Goal: Information Seeking & Learning: Learn about a topic

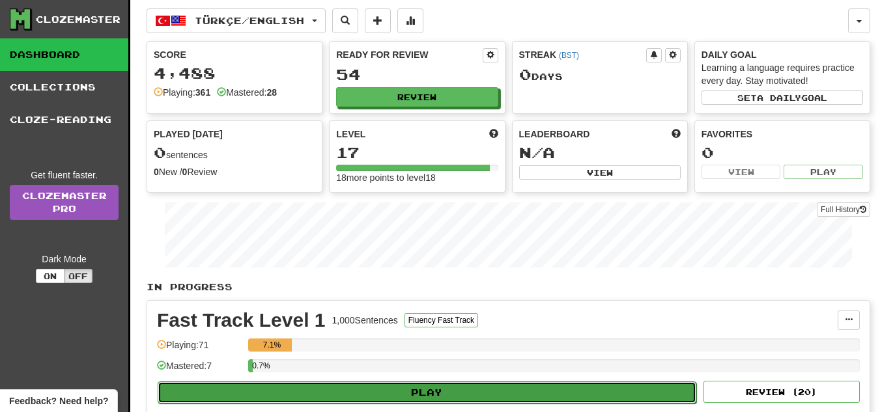
click at [300, 385] on button "Play" at bounding box center [427, 393] width 538 height 22
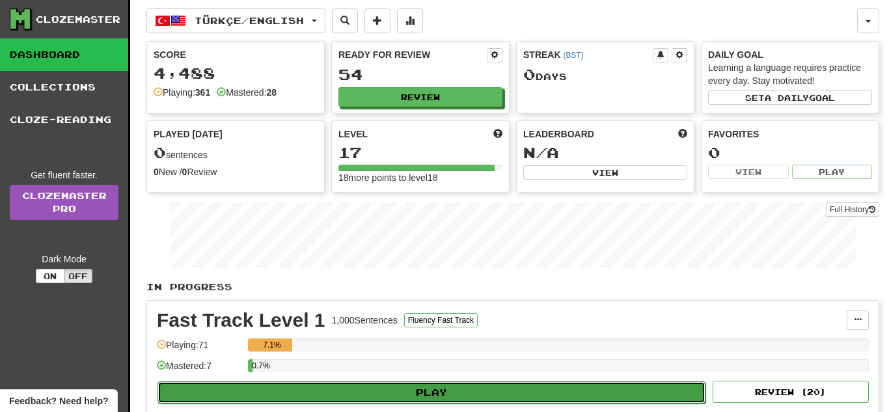
select select "**"
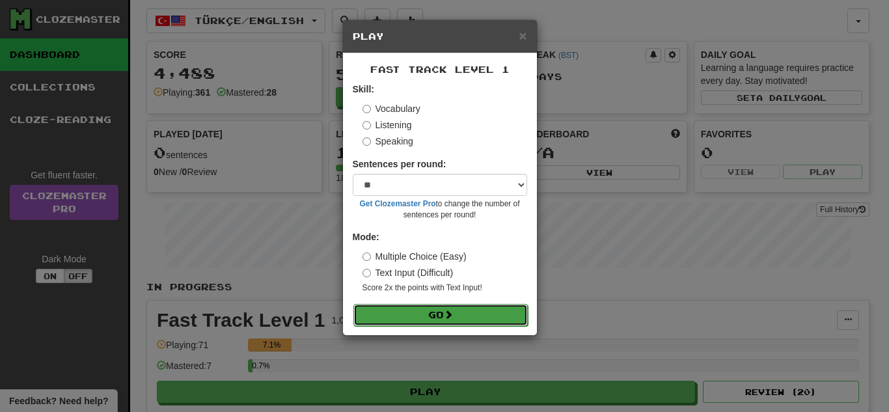
click at [410, 312] on button "Go" at bounding box center [441, 315] width 174 height 22
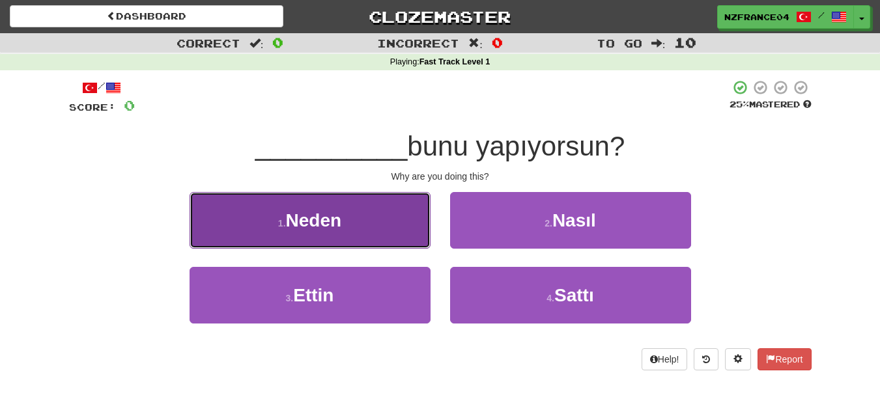
click at [350, 233] on button "1 . Neden" at bounding box center [309, 220] width 241 height 57
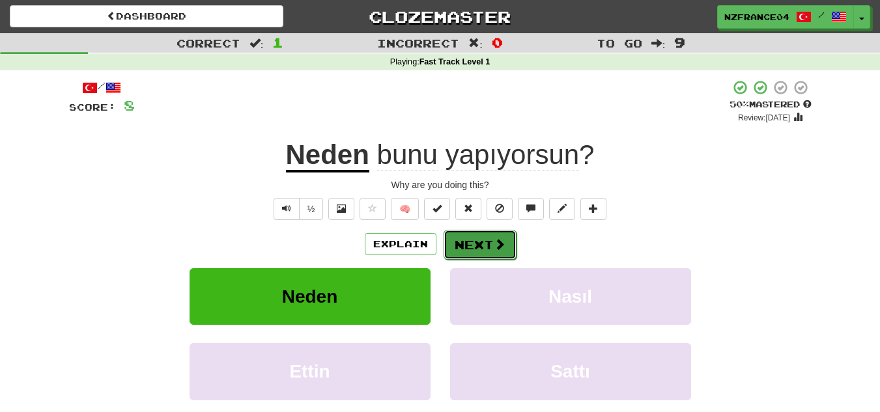
click at [484, 242] on button "Next" at bounding box center [479, 245] width 73 height 30
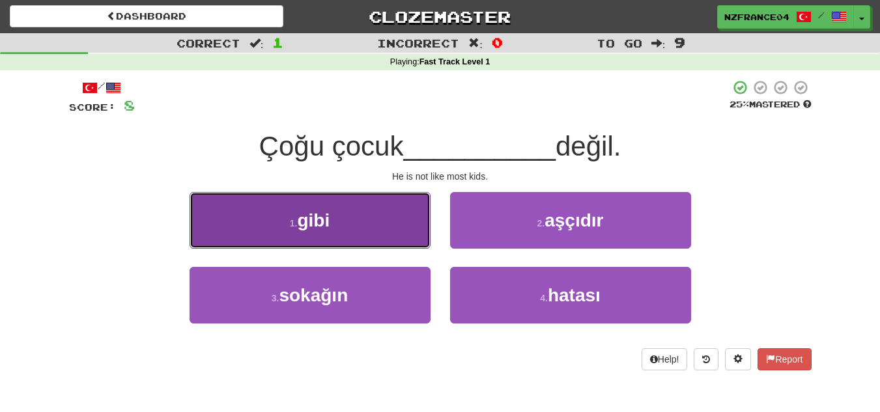
click at [315, 217] on span "gibi" at bounding box center [313, 220] width 33 height 20
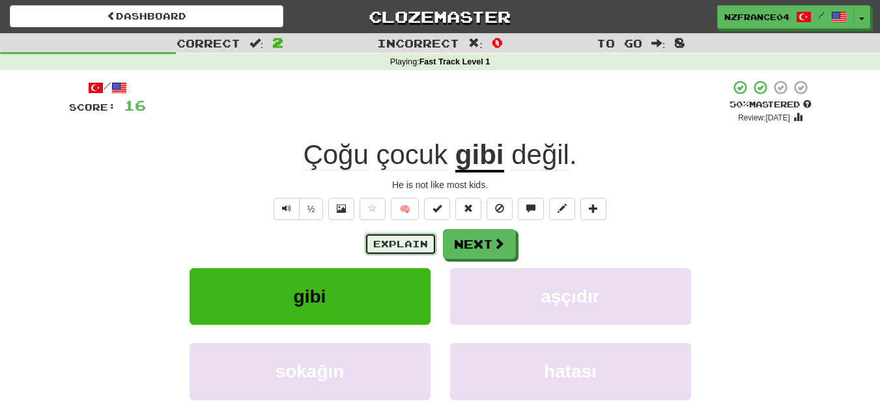
click at [380, 242] on button "Explain" at bounding box center [401, 244] width 72 height 22
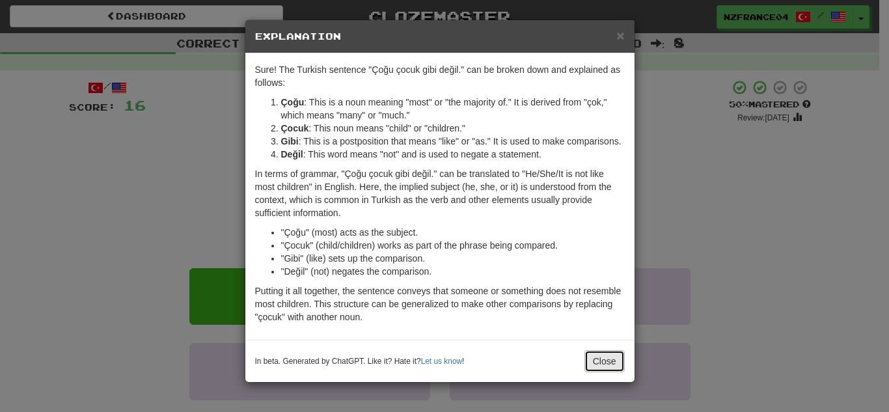
click at [599, 354] on button "Close" at bounding box center [605, 361] width 40 height 22
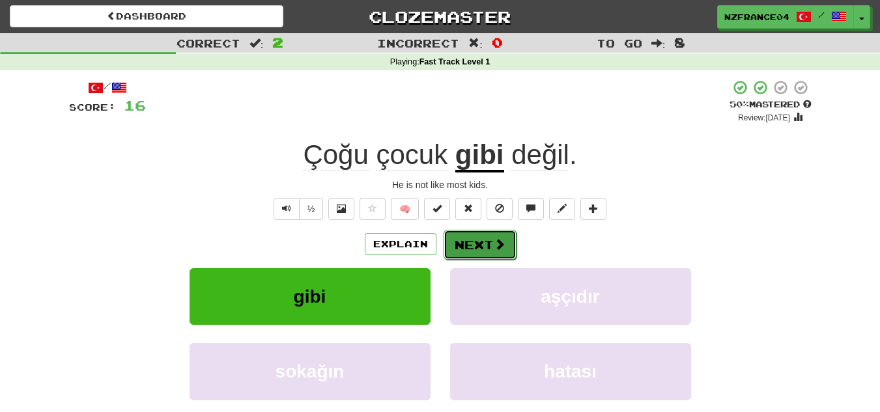
click at [490, 249] on button "Next" at bounding box center [479, 245] width 73 height 30
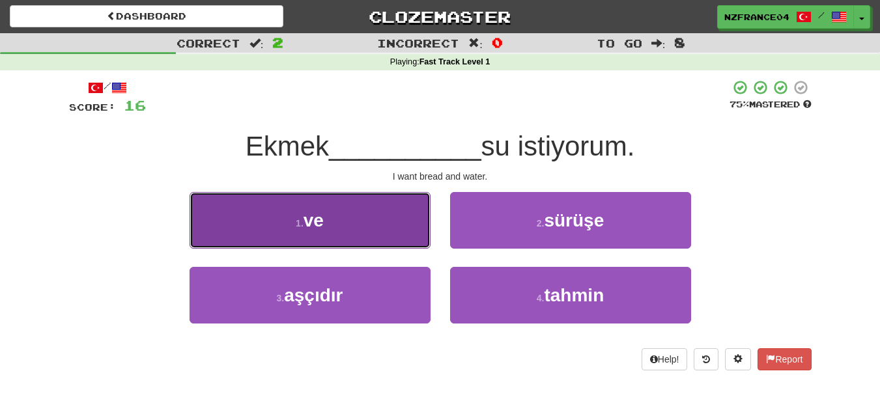
click at [351, 230] on button "1 . ve" at bounding box center [309, 220] width 241 height 57
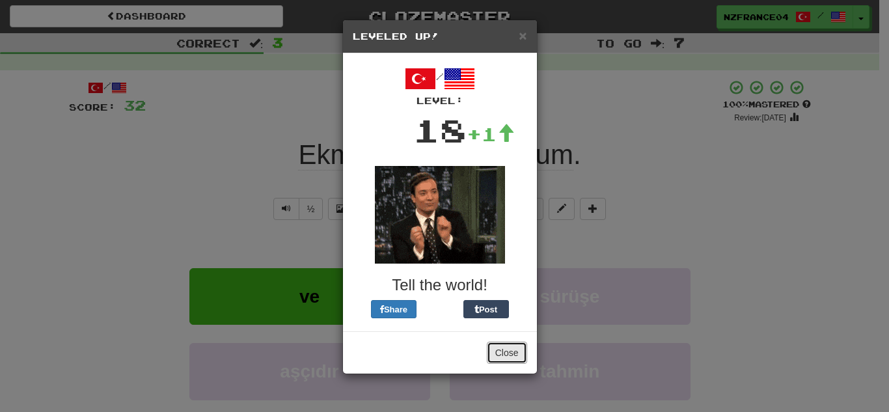
drag, startPoint x: 517, startPoint y: 361, endPoint x: 449, endPoint y: 330, distance: 75.2
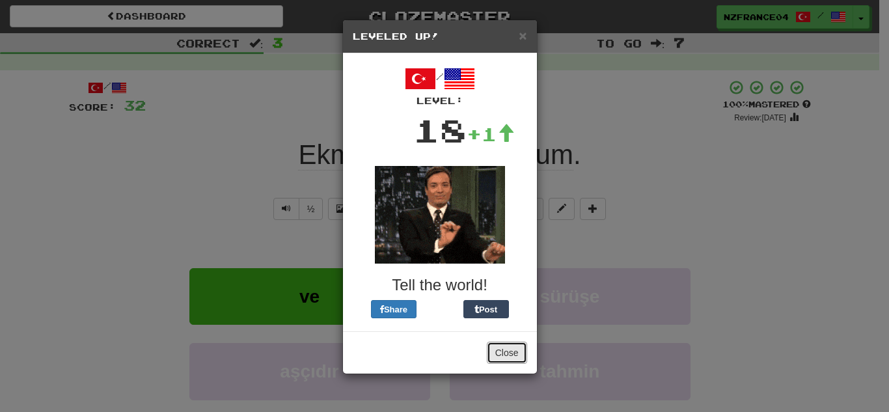
click at [514, 360] on button "Close" at bounding box center [507, 353] width 40 height 22
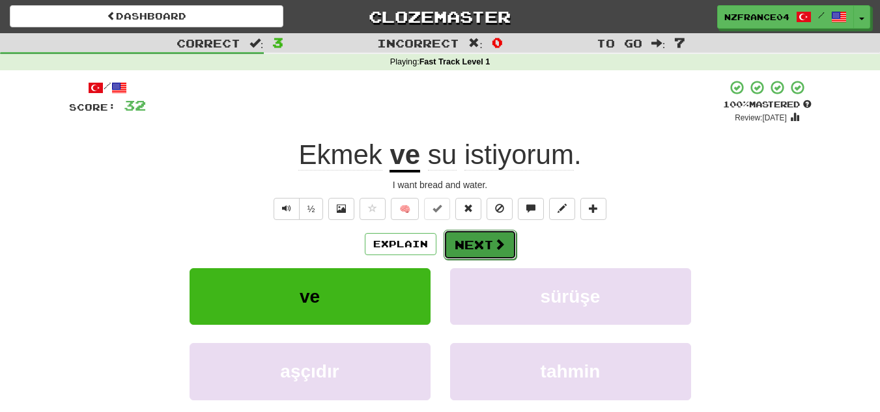
click at [490, 242] on button "Next" at bounding box center [479, 245] width 73 height 30
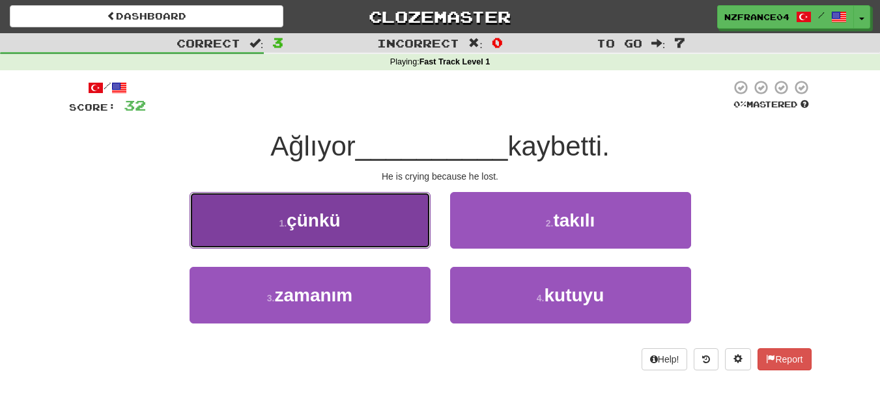
click at [314, 224] on span "çünkü" at bounding box center [312, 220] width 53 height 20
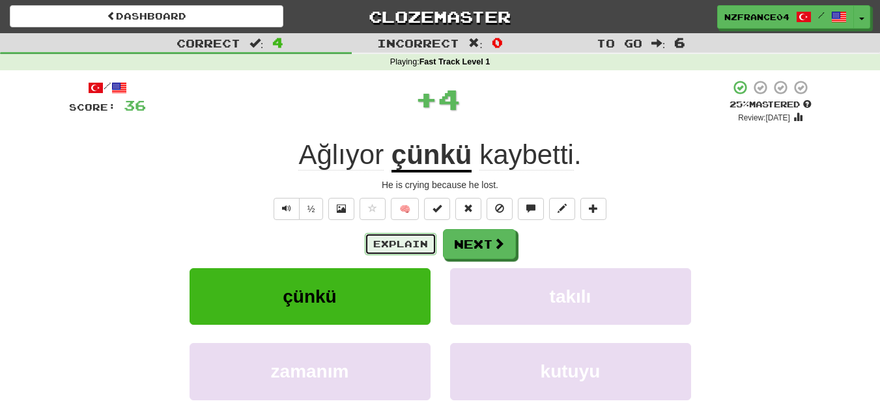
click at [409, 246] on button "Explain" at bounding box center [401, 244] width 72 height 22
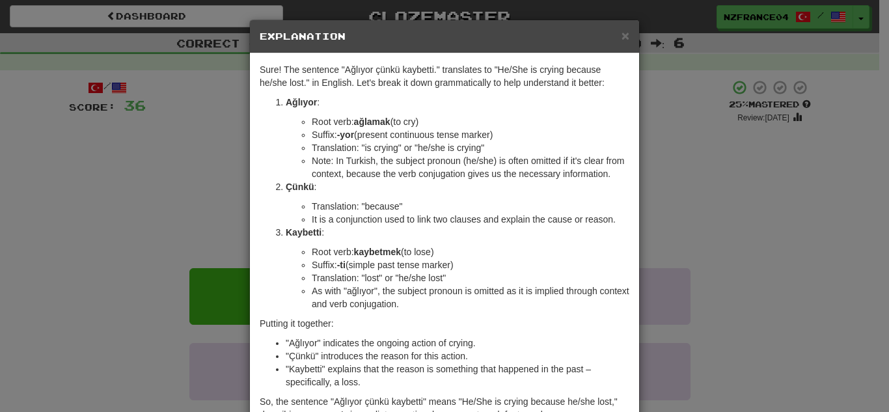
click at [734, 238] on div "× Explanation Sure! The sentence "Ağlıyor çünkü kaybetti." translates to "He/Sh…" at bounding box center [444, 206] width 889 height 412
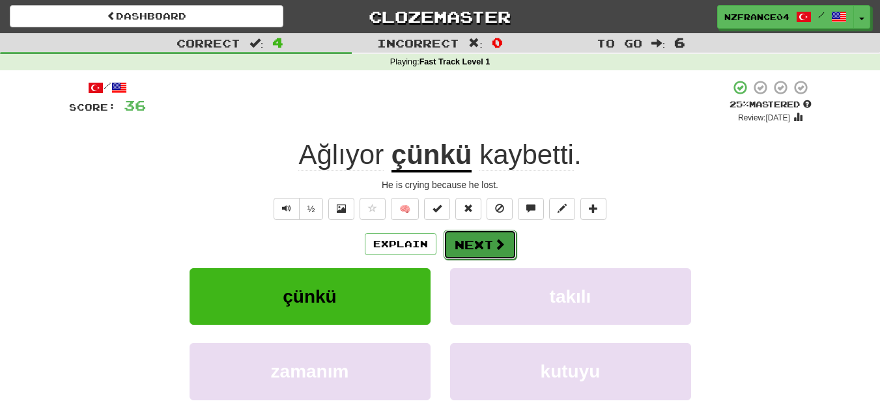
click at [495, 243] on span at bounding box center [499, 244] width 12 height 12
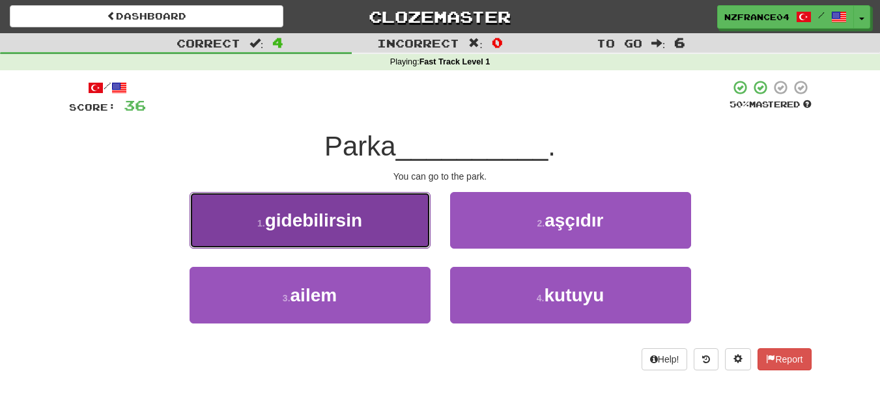
click at [367, 229] on button "1 . gidebilirsin" at bounding box center [309, 220] width 241 height 57
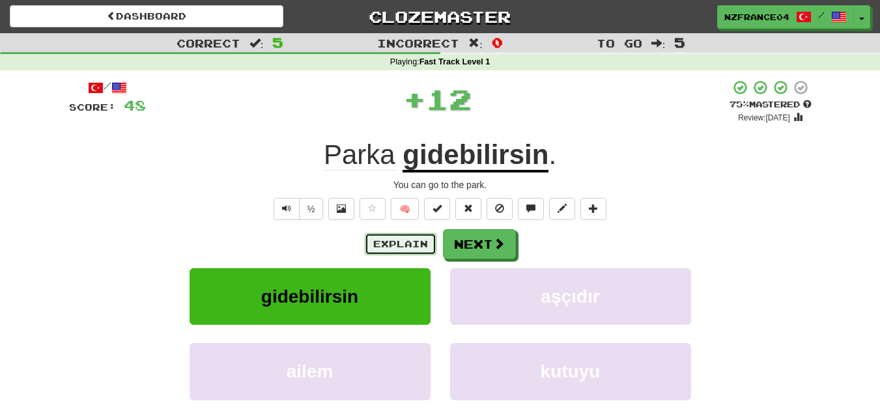
click at [392, 251] on button "Explain" at bounding box center [401, 244] width 72 height 22
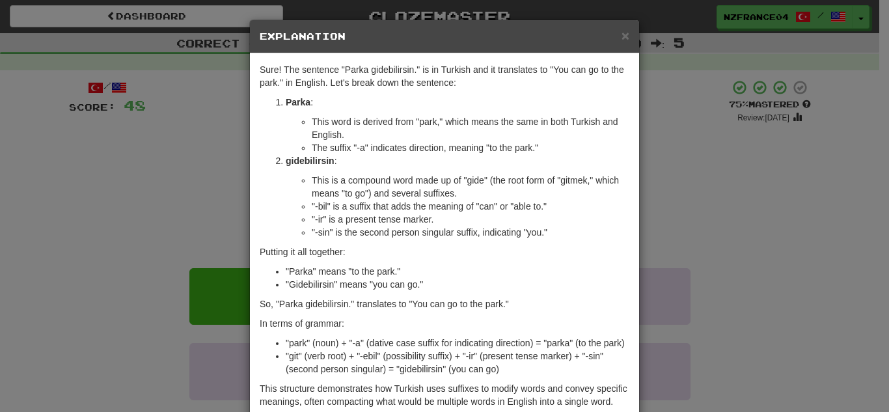
click at [717, 246] on div "× Explanation Sure! The sentence "Parka gidebilirsin." is in Turkish and it tra…" at bounding box center [444, 206] width 889 height 412
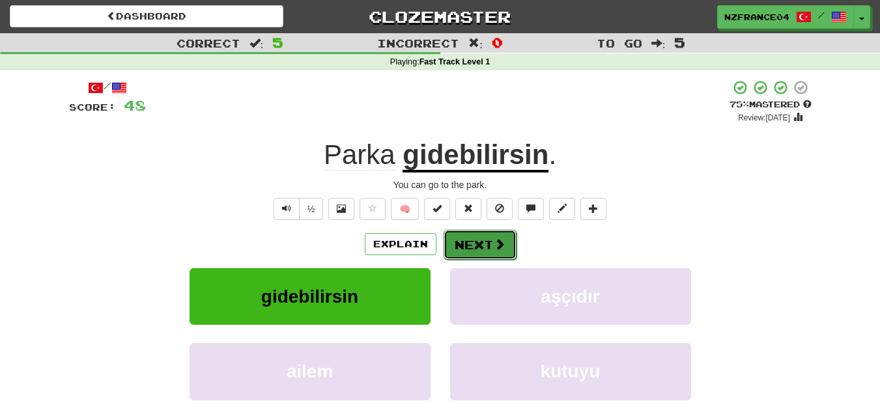
click at [477, 246] on button "Next" at bounding box center [479, 245] width 73 height 30
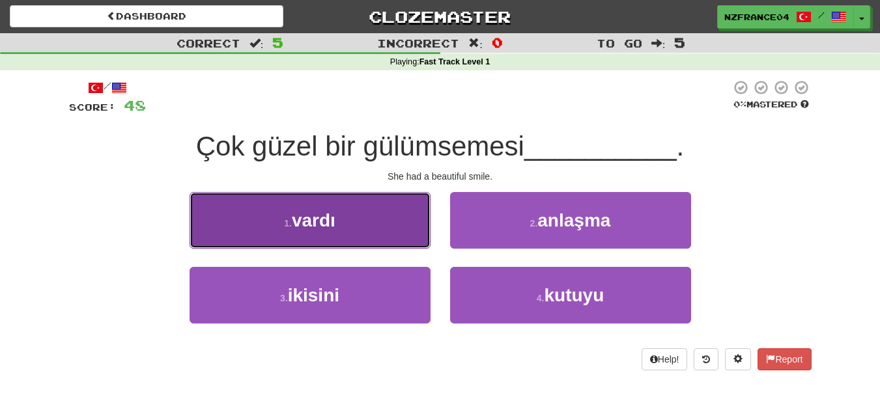
click at [357, 230] on button "1 . vardı" at bounding box center [309, 220] width 241 height 57
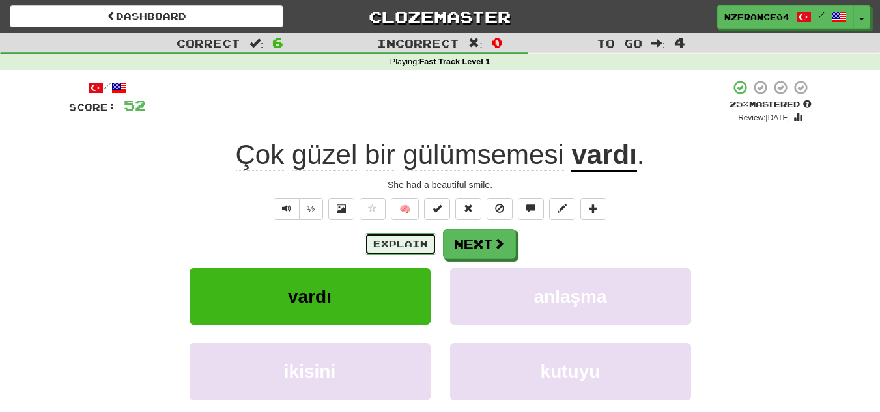
click at [404, 247] on button "Explain" at bounding box center [401, 244] width 72 height 22
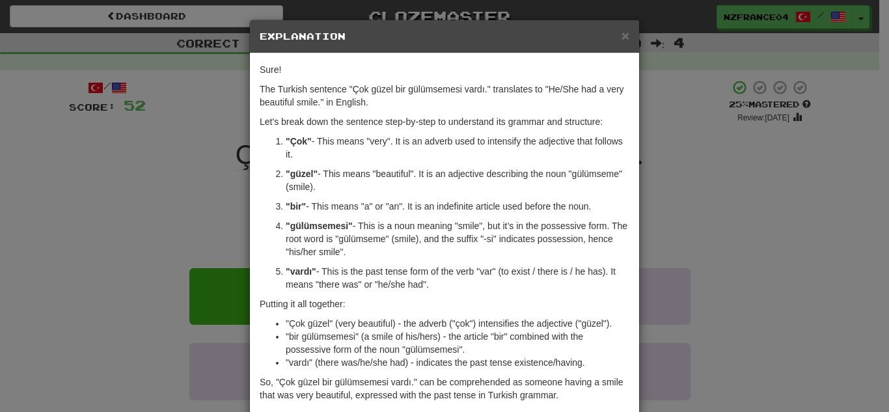
click at [697, 115] on div "× Explanation Sure! The Turkish sentence "Çok güzel bir gülümsemesi vardı." tra…" at bounding box center [444, 206] width 889 height 412
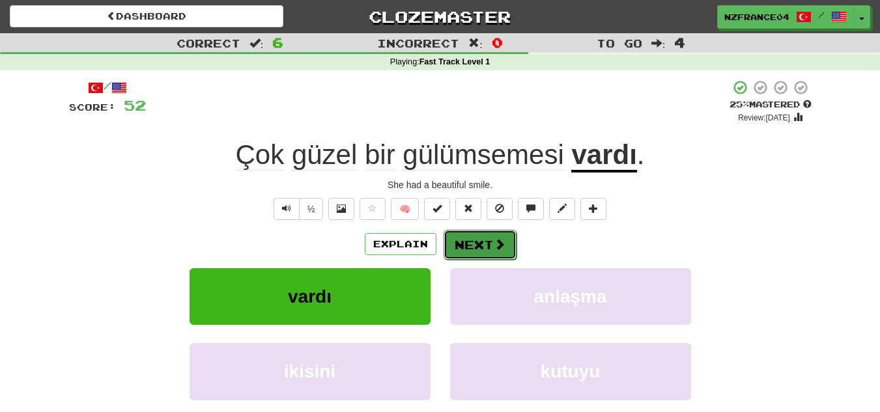
click at [505, 232] on button "Next" at bounding box center [479, 245] width 73 height 30
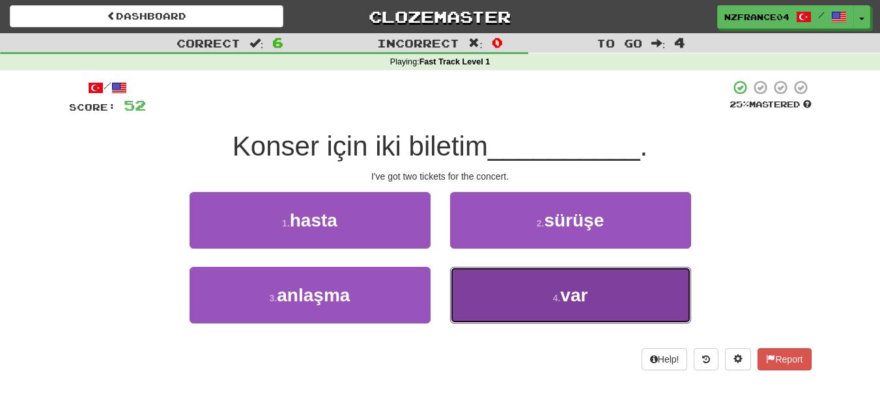
click at [546, 286] on button "4 . var" at bounding box center [570, 295] width 241 height 57
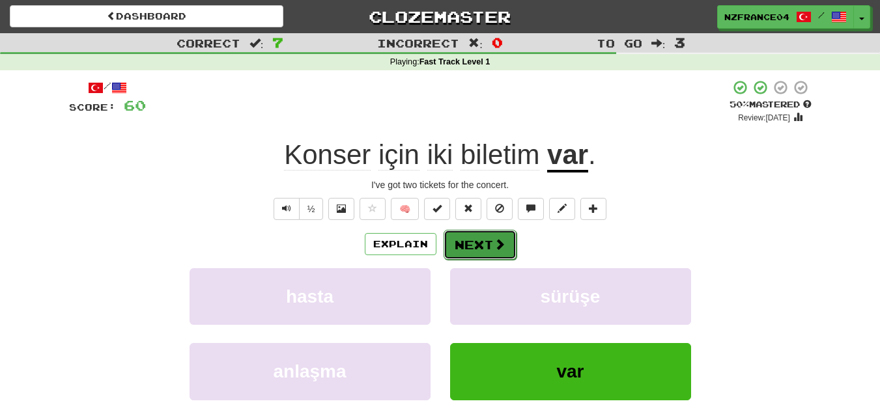
click at [490, 252] on button "Next" at bounding box center [479, 245] width 73 height 30
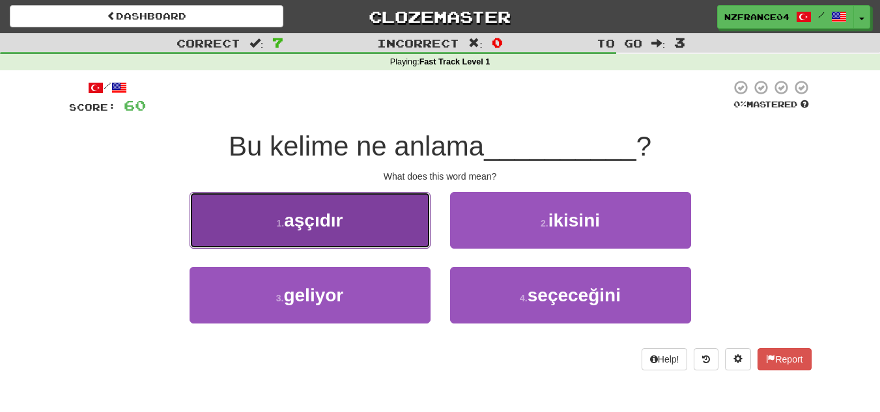
click at [364, 226] on button "1 . aşçıdır" at bounding box center [309, 220] width 241 height 57
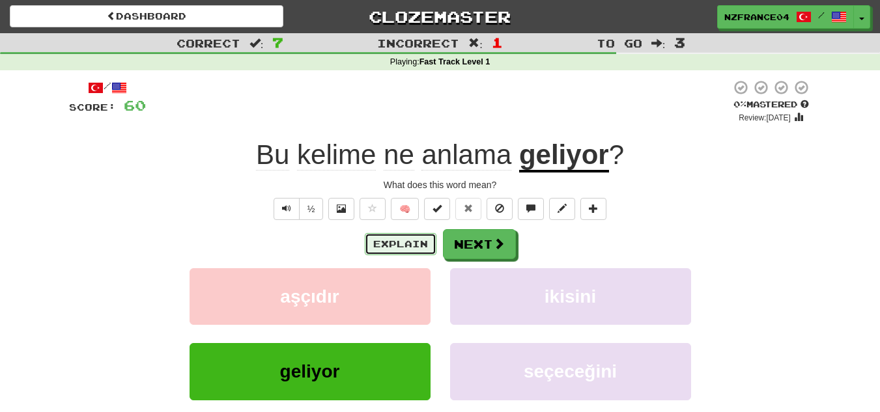
click at [413, 242] on button "Explain" at bounding box center [401, 244] width 72 height 22
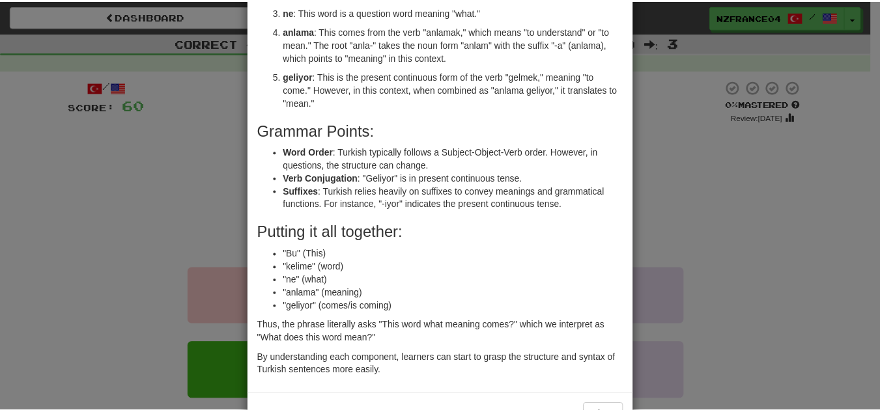
scroll to position [130, 0]
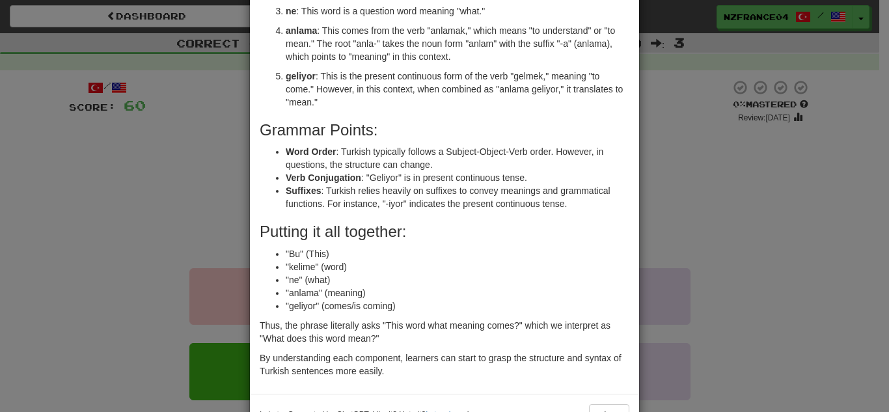
click at [230, 199] on div "× Explanation Sure! The phrase "Bu kelime ne anlama geliyor?" is a Turkish sent…" at bounding box center [444, 206] width 889 height 412
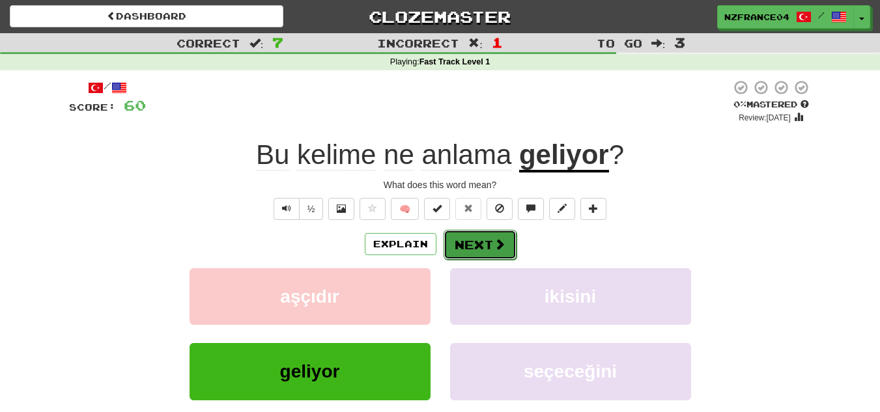
click at [473, 240] on button "Next" at bounding box center [479, 245] width 73 height 30
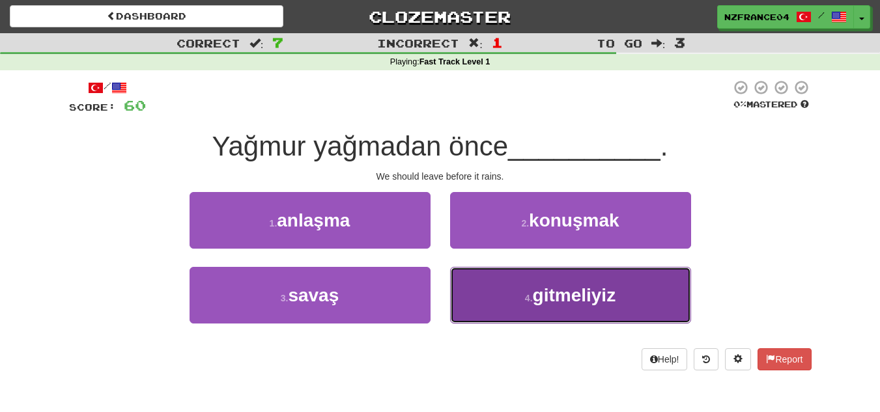
click at [568, 305] on span "gitmeliyiz" at bounding box center [574, 295] width 83 height 20
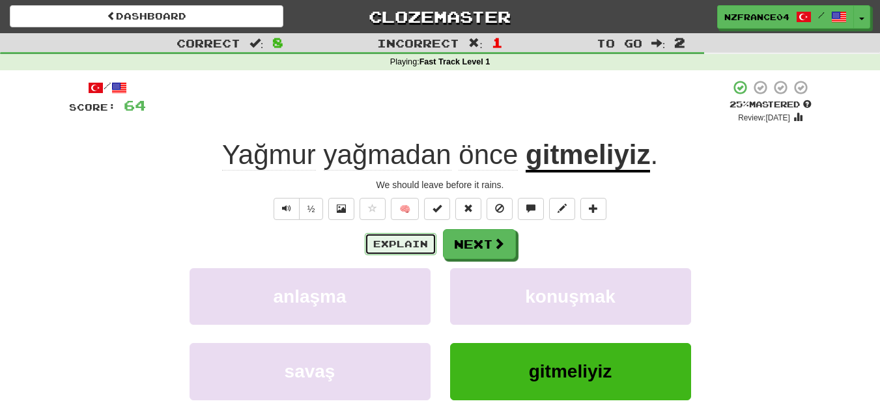
click at [389, 240] on button "Explain" at bounding box center [401, 244] width 72 height 22
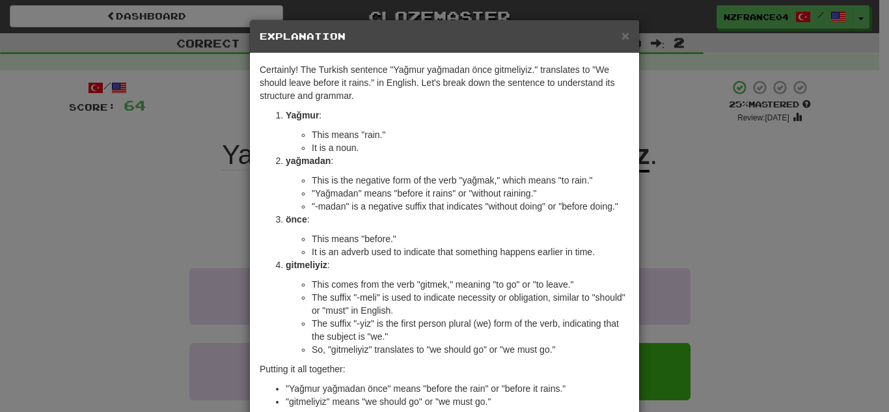
click at [109, 256] on div "× Explanation Certainly! The Turkish sentence "Yağmur yağmadan önce gitmeliyiz.…" at bounding box center [444, 206] width 889 height 412
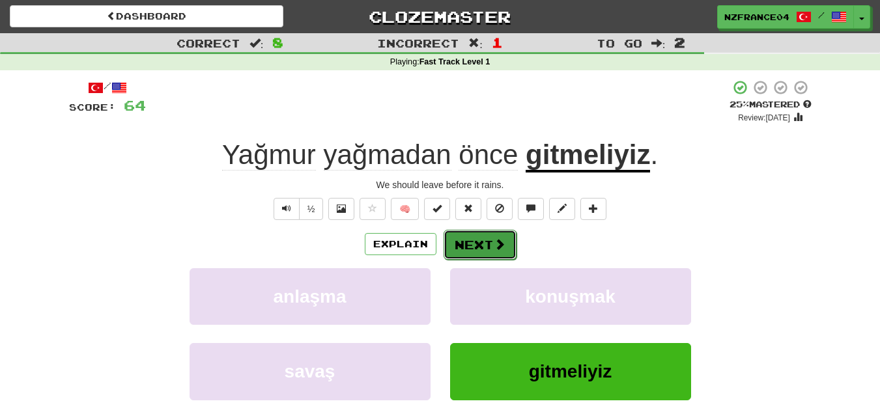
click at [487, 241] on button "Next" at bounding box center [479, 245] width 73 height 30
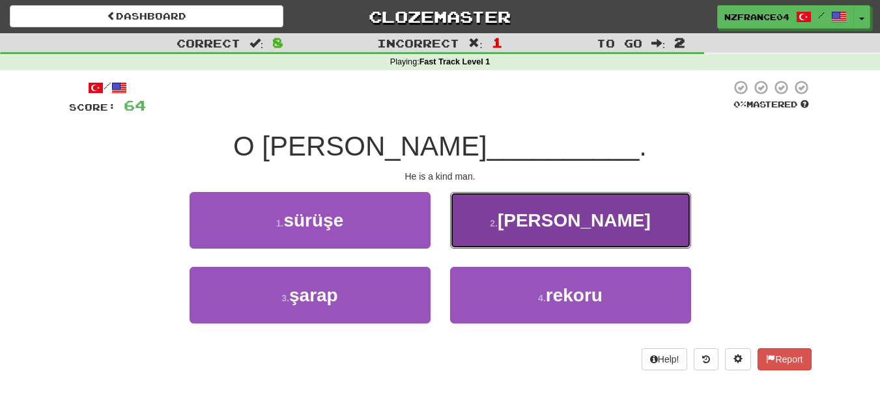
click at [562, 230] on span "adam" at bounding box center [573, 220] width 153 height 20
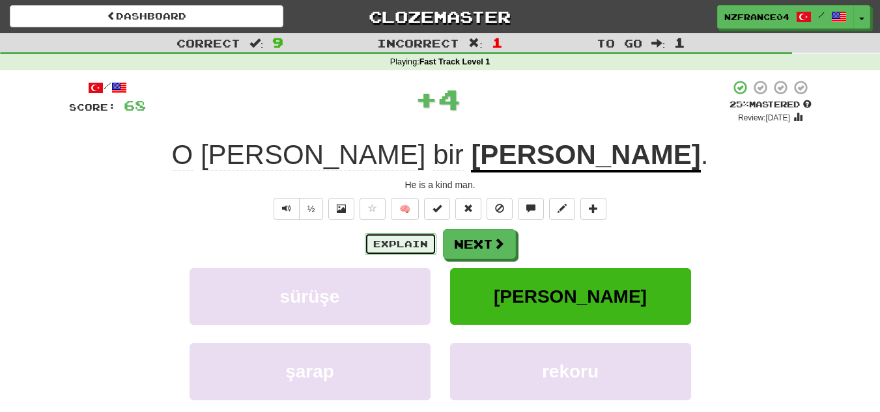
click at [415, 243] on button "Explain" at bounding box center [401, 244] width 72 height 22
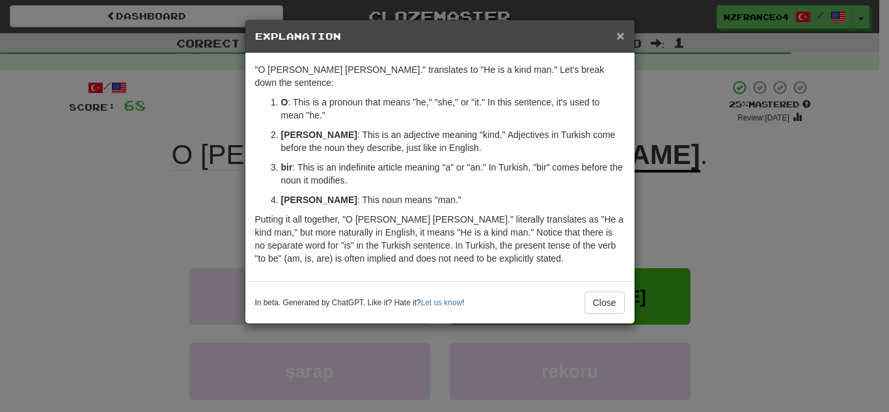
click at [623, 36] on span "×" at bounding box center [621, 35] width 8 height 15
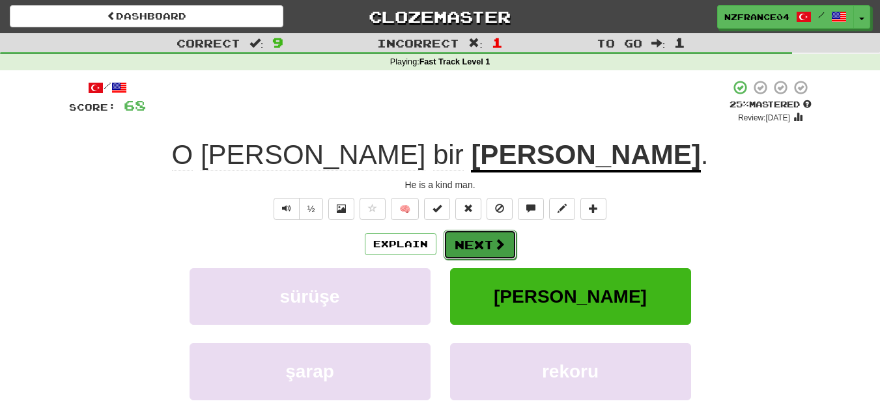
click at [491, 242] on button "Next" at bounding box center [479, 245] width 73 height 30
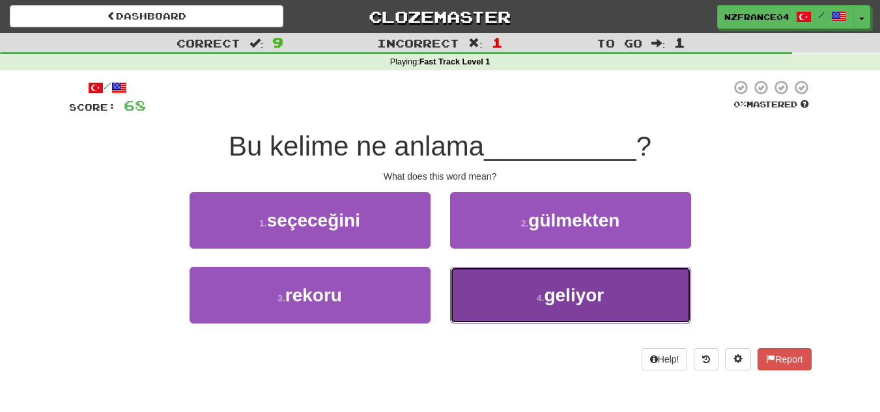
click at [516, 277] on button "4 . geliyor" at bounding box center [570, 295] width 241 height 57
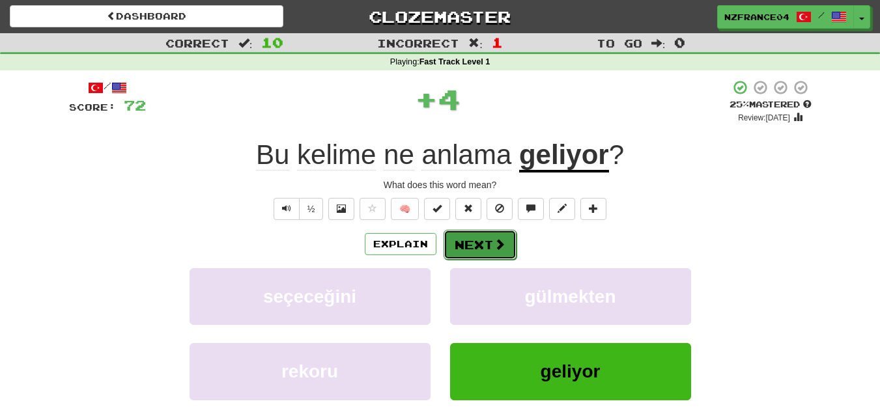
click at [506, 252] on button "Next" at bounding box center [479, 245] width 73 height 30
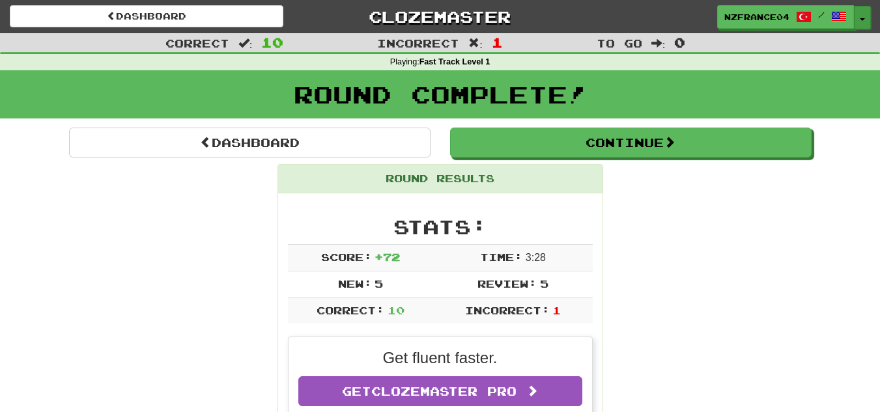
click at [858, 20] on button "Toggle Dropdown" at bounding box center [861, 17] width 17 height 23
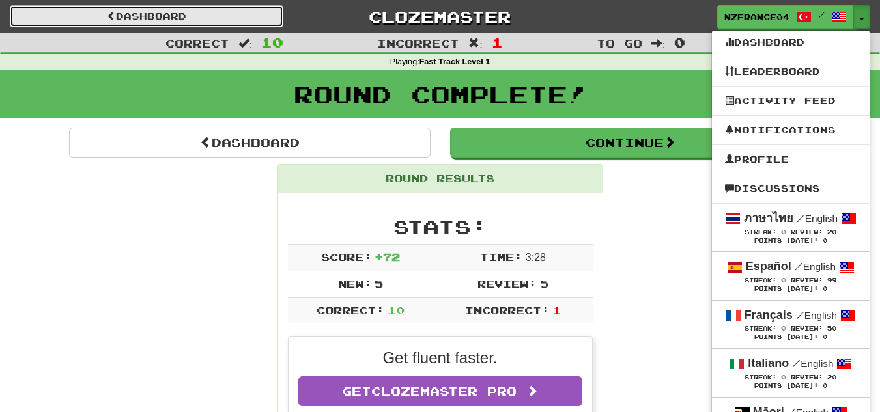
click at [212, 20] on link "Dashboard" at bounding box center [146, 16] width 273 height 22
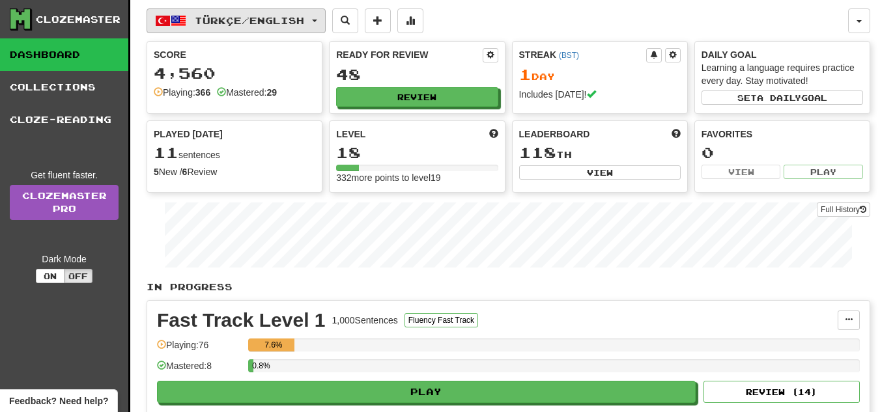
click at [241, 23] on span "Türkçe / English" at bounding box center [249, 20] width 109 height 11
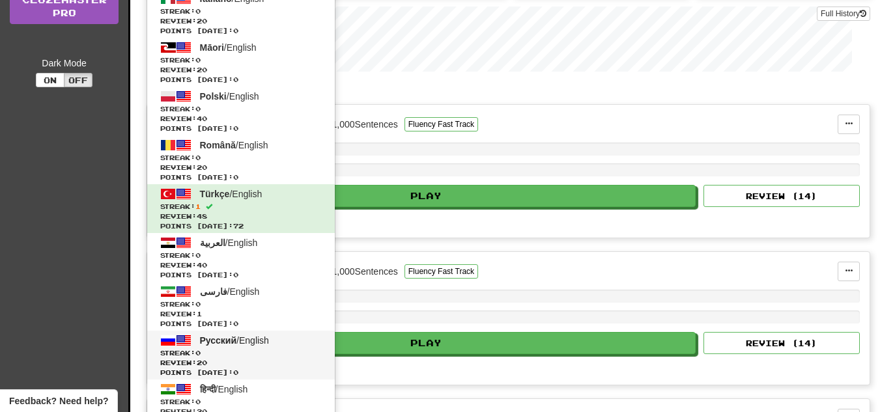
scroll to position [195, 0]
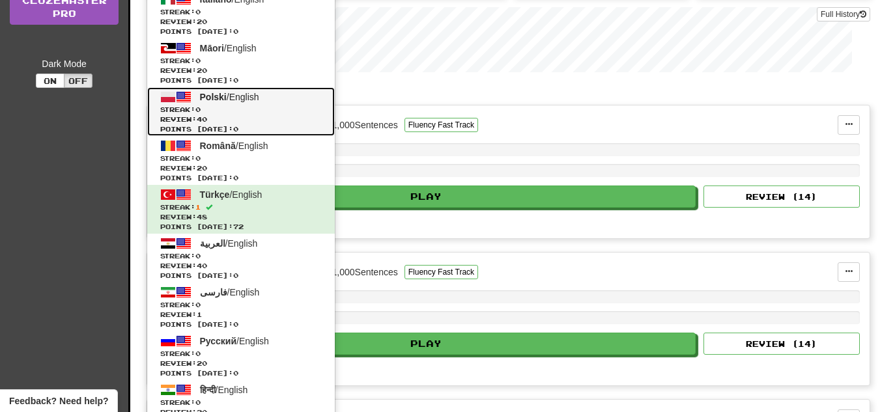
click at [213, 107] on span "Streak: 0" at bounding box center [240, 110] width 161 height 10
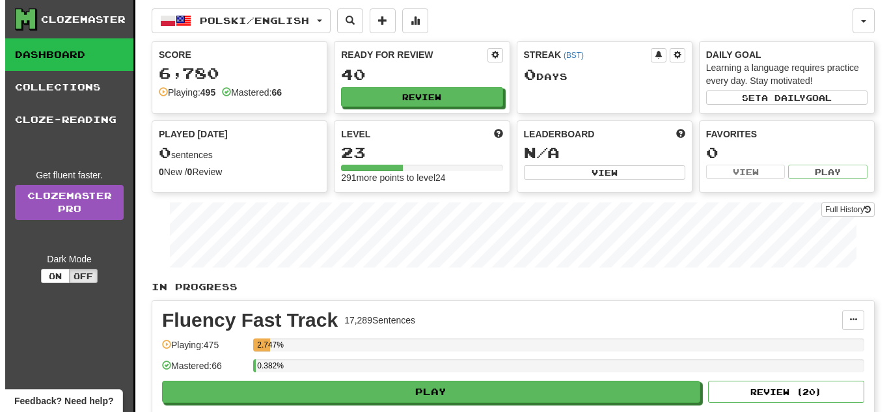
scroll to position [130, 0]
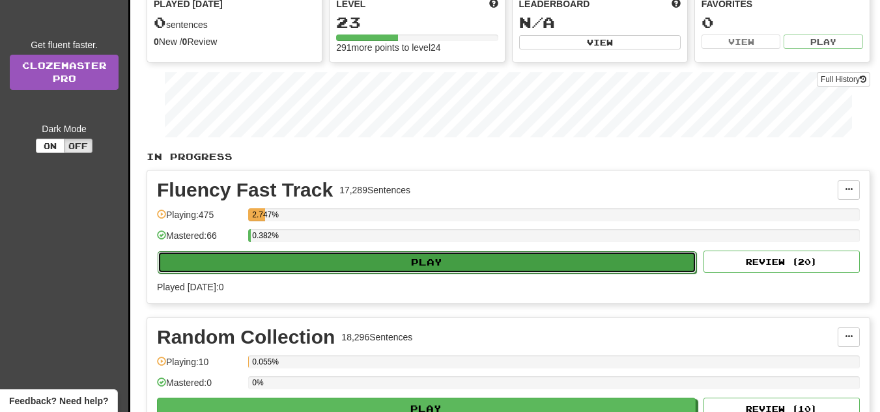
click at [273, 265] on button "Play" at bounding box center [427, 262] width 538 height 22
select select "**"
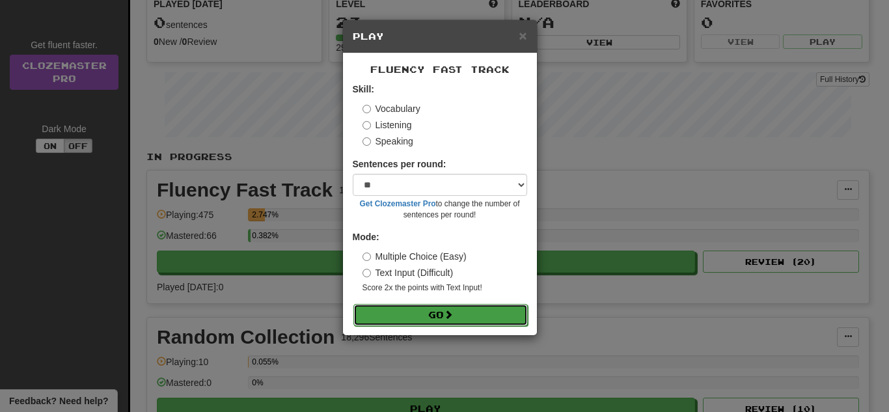
click at [397, 322] on button "Go" at bounding box center [441, 315] width 174 height 22
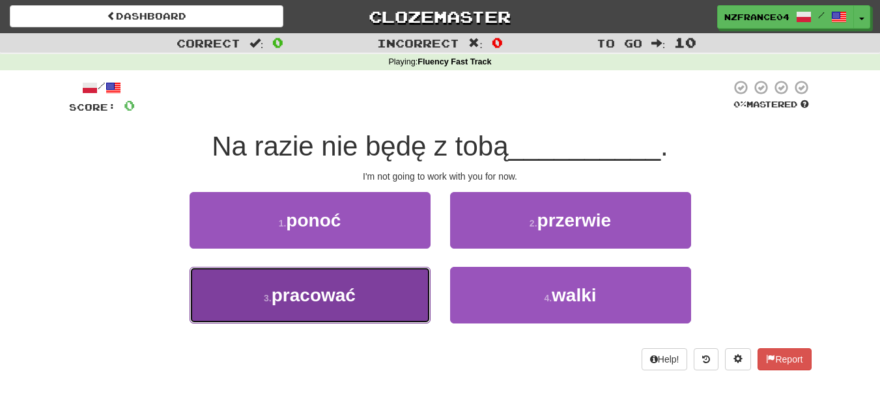
click at [309, 302] on span "pracować" at bounding box center [313, 295] width 84 height 20
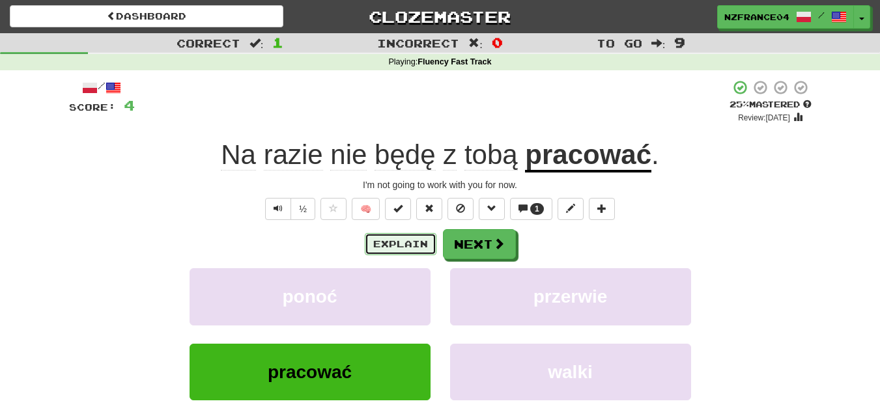
click at [400, 244] on button "Explain" at bounding box center [401, 244] width 72 height 22
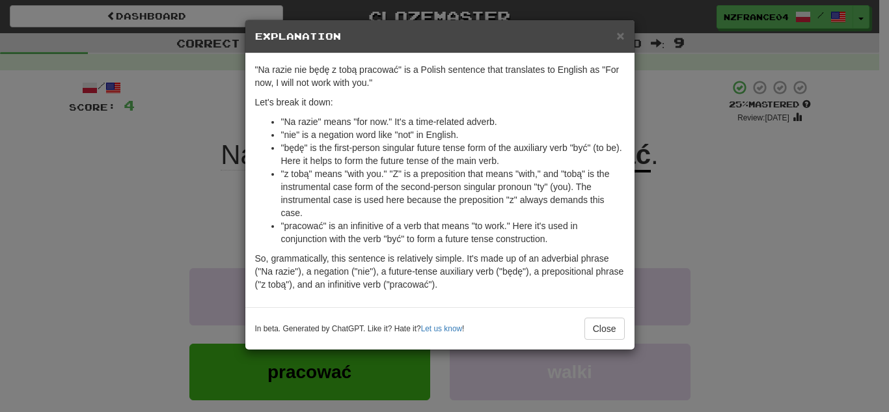
click at [755, 210] on div "× Explanation "Na razie nie będę z tobą pracować" is a Polish sentence that tra…" at bounding box center [444, 206] width 889 height 412
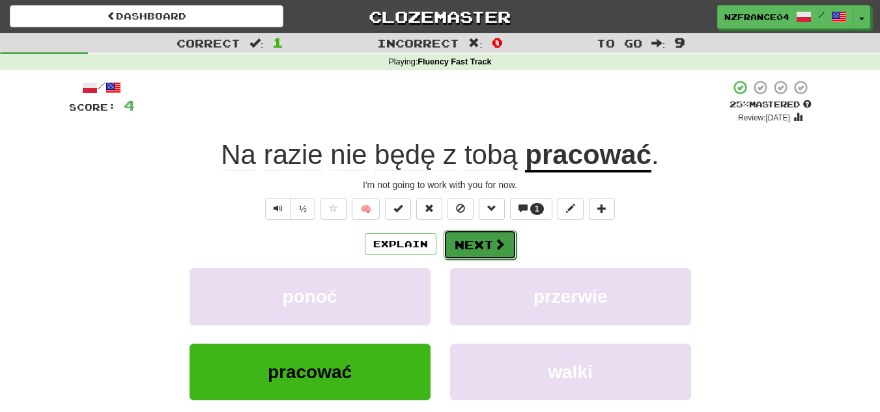
click at [480, 238] on button "Next" at bounding box center [479, 245] width 73 height 30
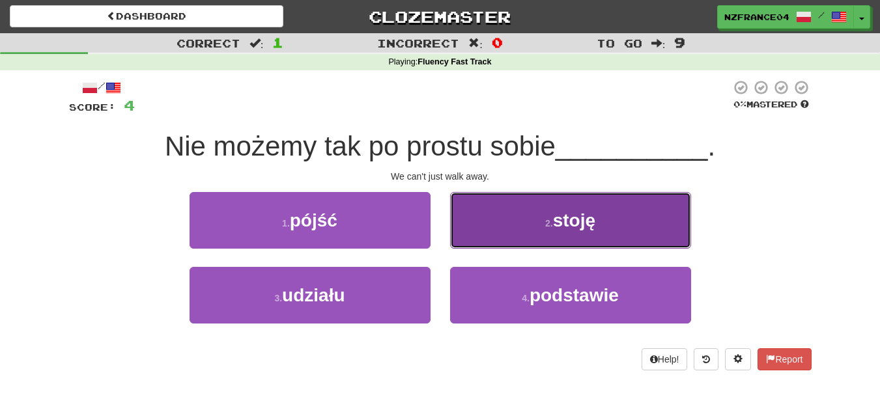
click at [471, 237] on button "2 . stoję" at bounding box center [570, 220] width 241 height 57
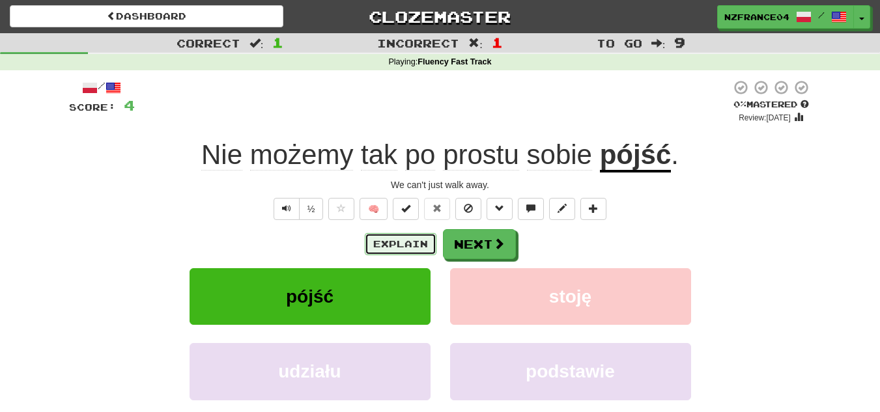
click at [406, 249] on button "Explain" at bounding box center [401, 244] width 72 height 22
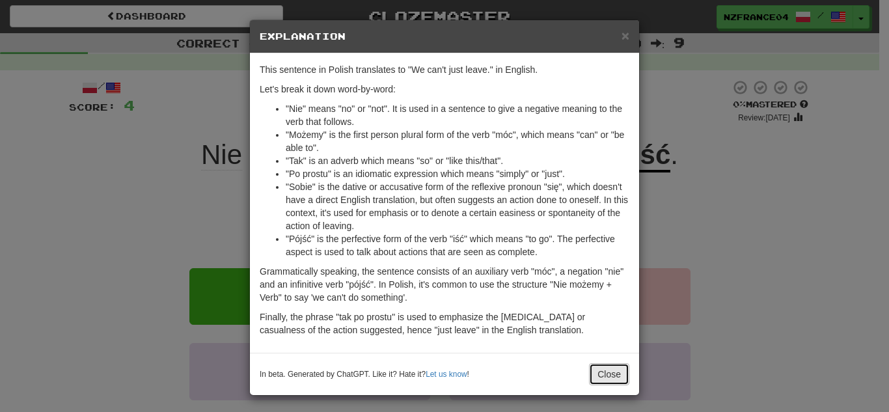
click at [605, 370] on button "Close" at bounding box center [609, 374] width 40 height 22
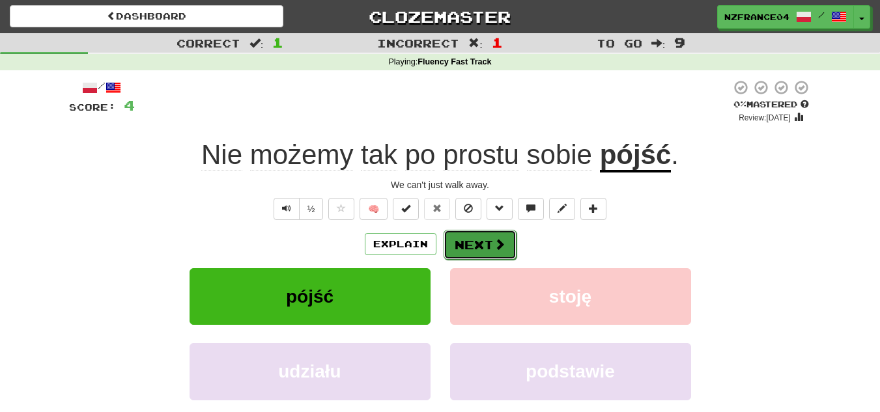
click at [491, 249] on button "Next" at bounding box center [479, 245] width 73 height 30
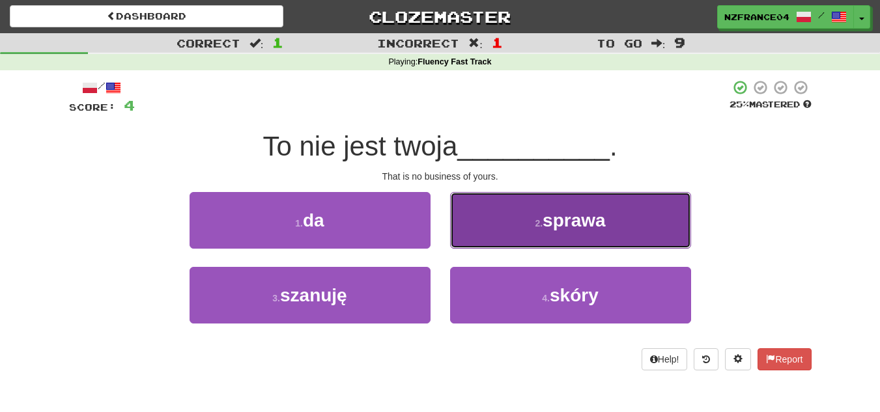
click at [527, 239] on button "2 . sprawa" at bounding box center [570, 220] width 241 height 57
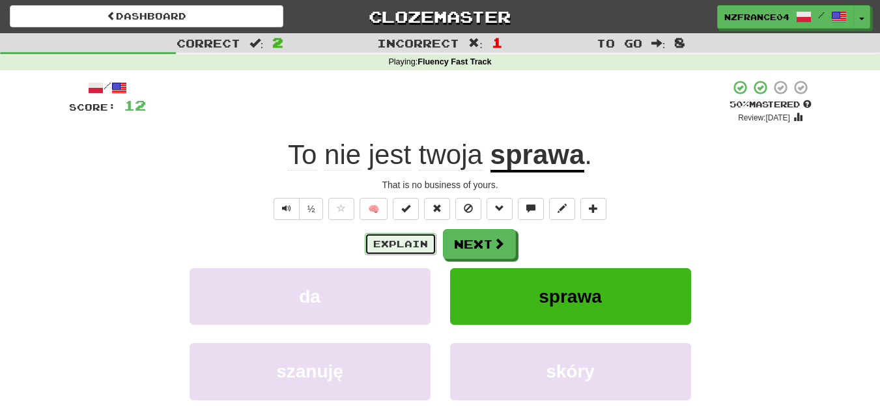
click at [392, 240] on button "Explain" at bounding box center [401, 244] width 72 height 22
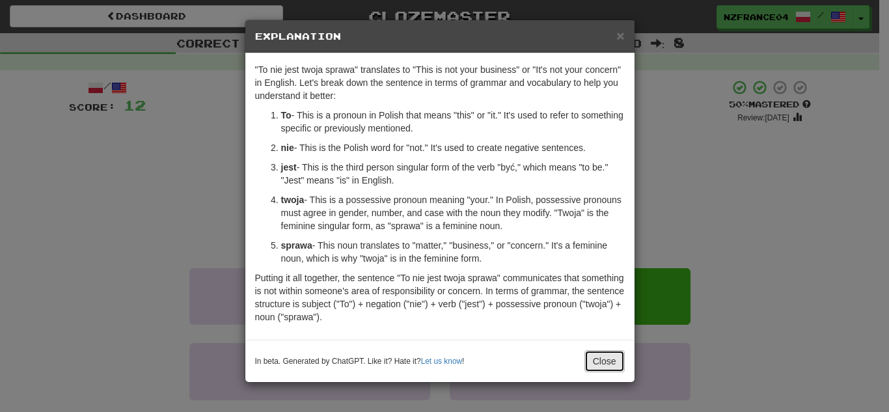
click at [617, 361] on button "Close" at bounding box center [605, 361] width 40 height 22
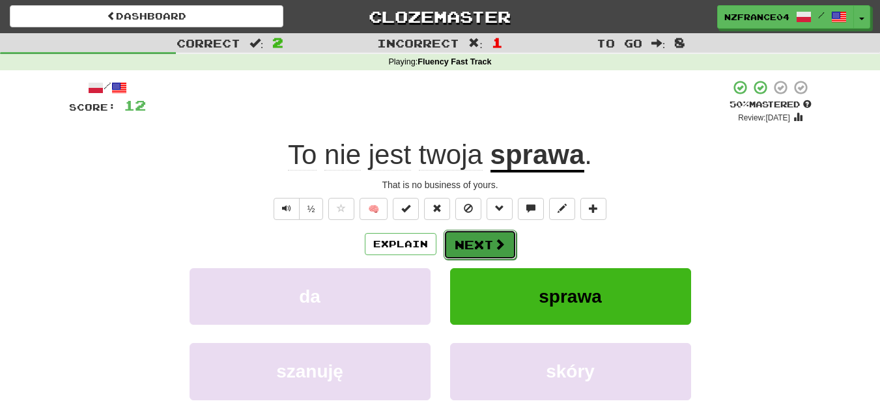
click at [490, 249] on button "Next" at bounding box center [479, 245] width 73 height 30
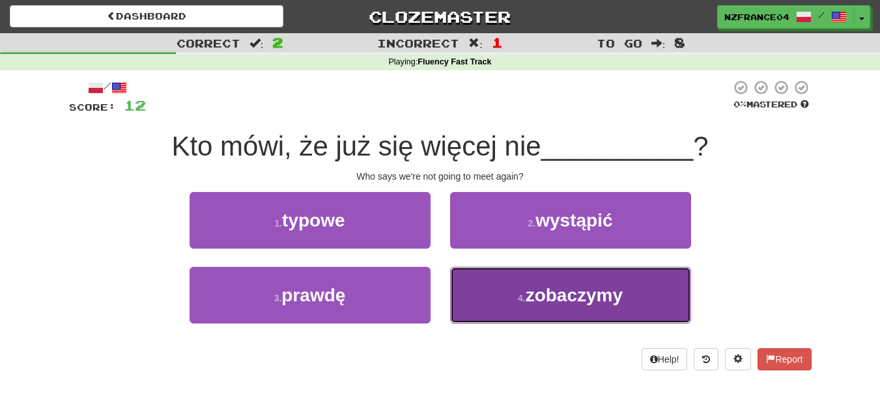
click at [557, 280] on button "4 . zobaczymy" at bounding box center [570, 295] width 241 height 57
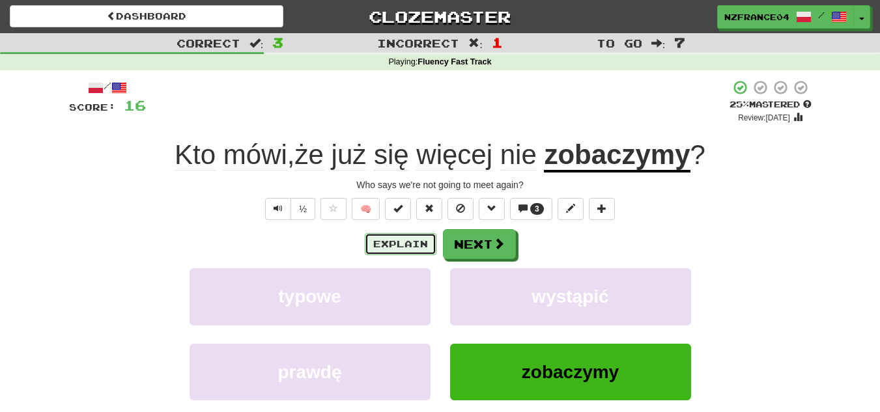
click at [413, 253] on button "Explain" at bounding box center [401, 244] width 72 height 22
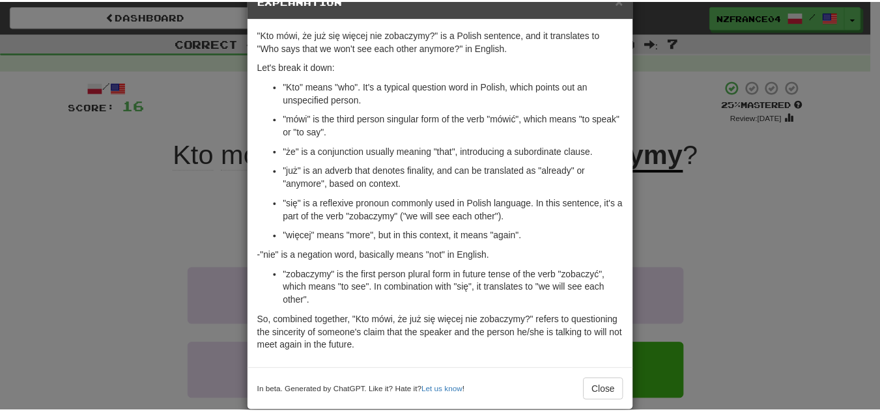
scroll to position [55, 0]
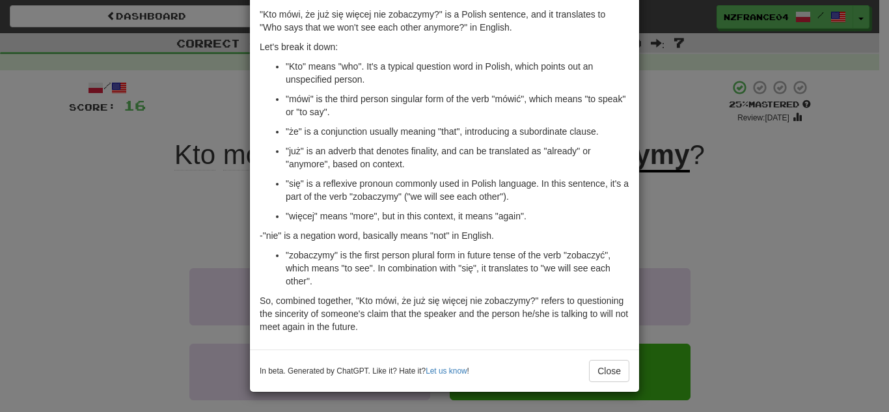
click at [859, 259] on div "× Explanation "Kto mówi, że już się więcej nie zobaczymy?" is a Polish sentence…" at bounding box center [444, 206] width 889 height 412
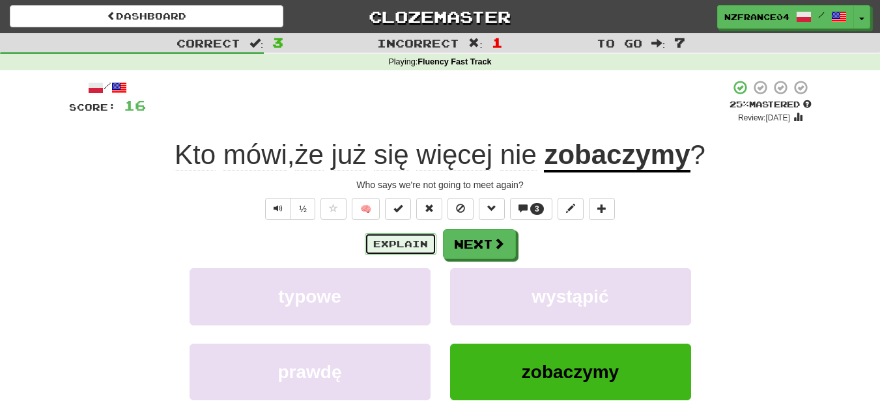
click at [406, 242] on button "Explain" at bounding box center [401, 244] width 72 height 22
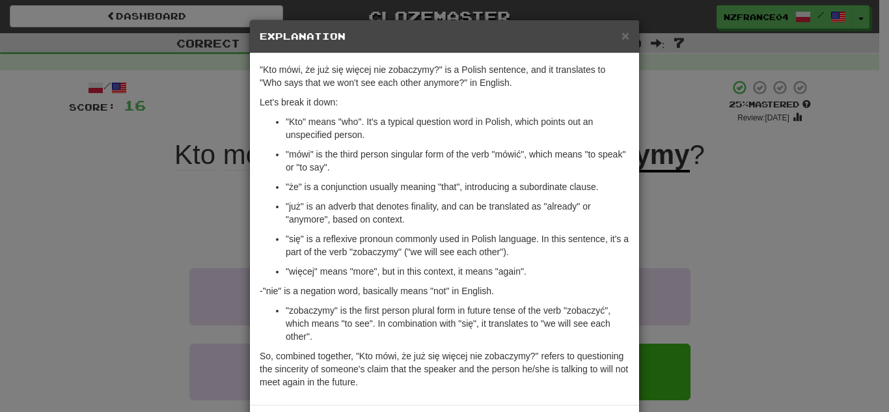
click at [741, 285] on div "× Explanation "Kto mówi, że już się więcej nie zobaczymy?" is a Polish sentence…" at bounding box center [444, 206] width 889 height 412
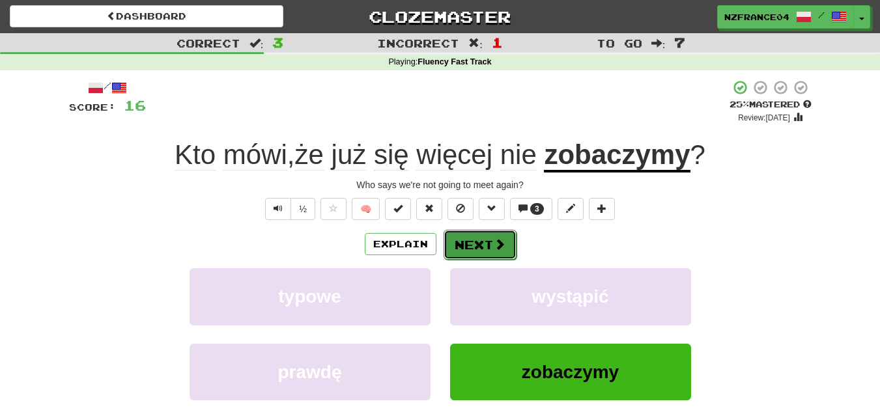
click at [506, 250] on button "Next" at bounding box center [479, 245] width 73 height 30
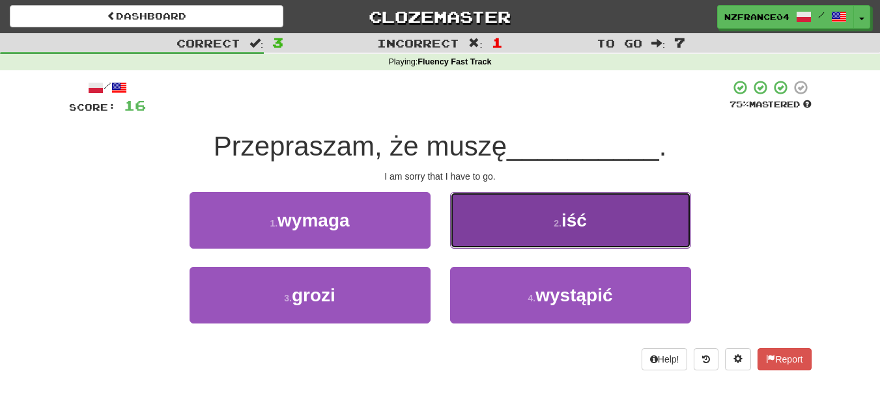
click at [503, 230] on button "2 . iść" at bounding box center [570, 220] width 241 height 57
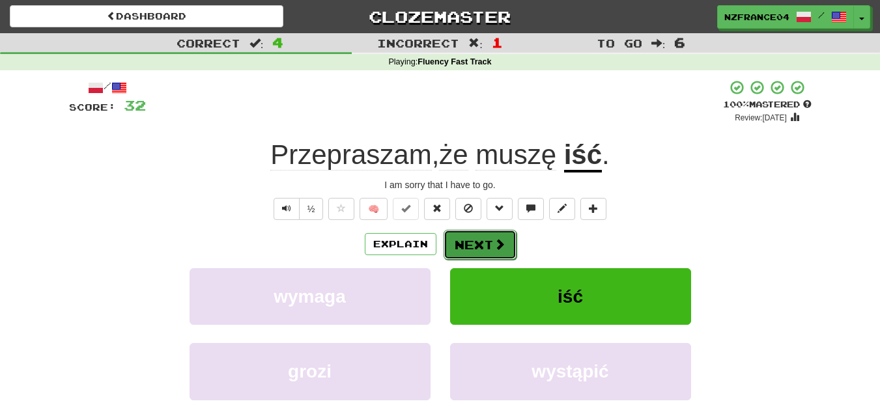
click at [480, 240] on button "Next" at bounding box center [479, 245] width 73 height 30
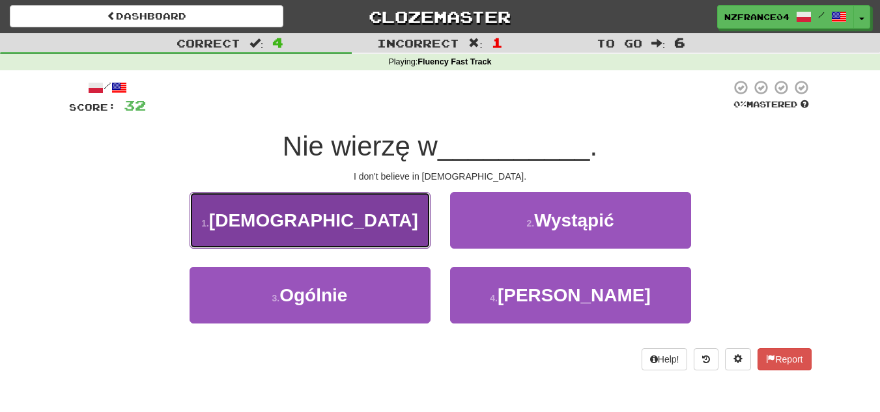
click at [359, 230] on button "1 . Boga" at bounding box center [309, 220] width 241 height 57
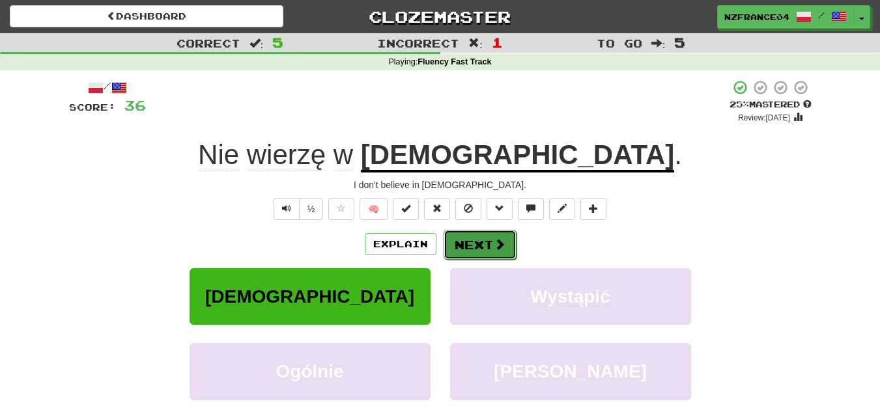
click at [469, 250] on button "Next" at bounding box center [479, 245] width 73 height 30
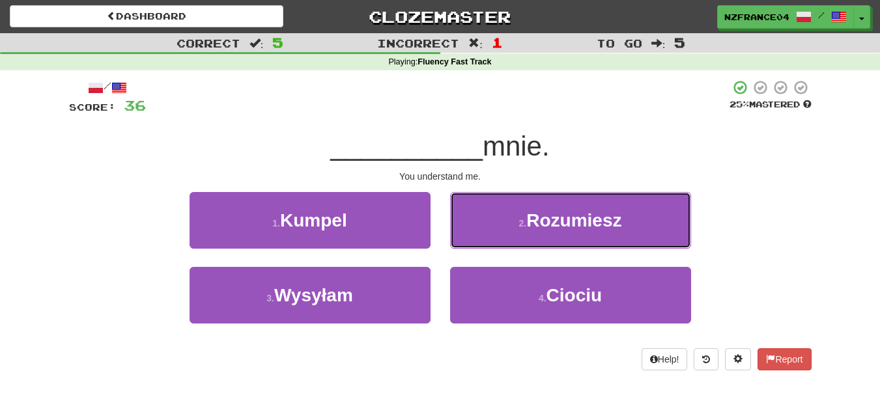
click at [548, 215] on span "Rozumiesz" at bounding box center [573, 220] width 95 height 20
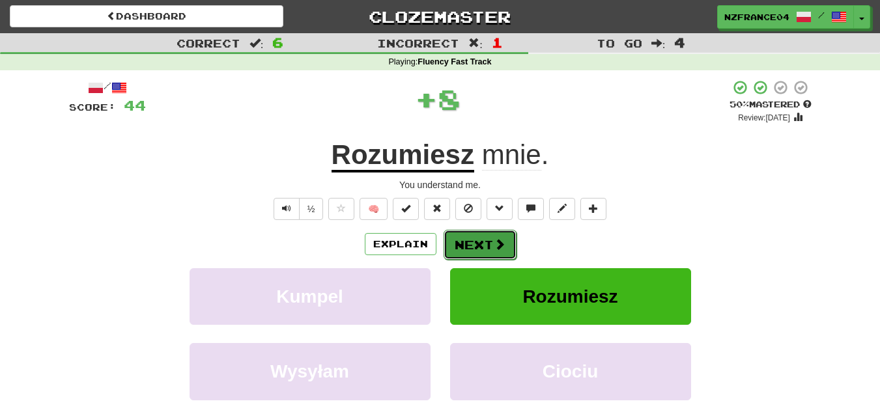
click at [493, 242] on span at bounding box center [499, 244] width 12 height 12
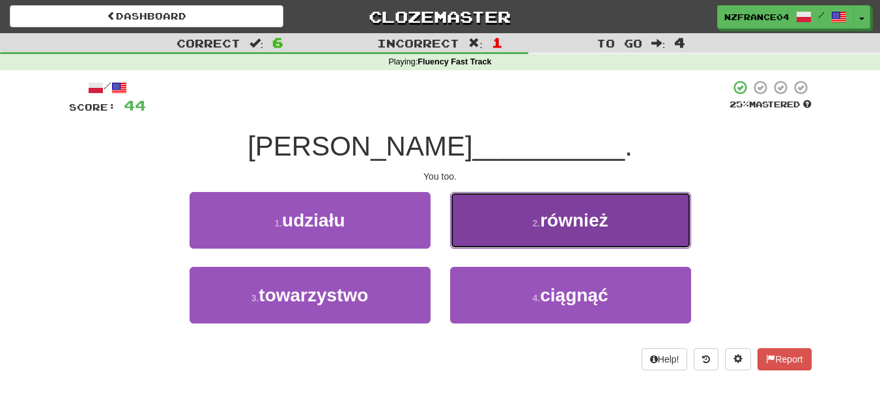
click at [542, 226] on span "również" at bounding box center [574, 220] width 68 height 20
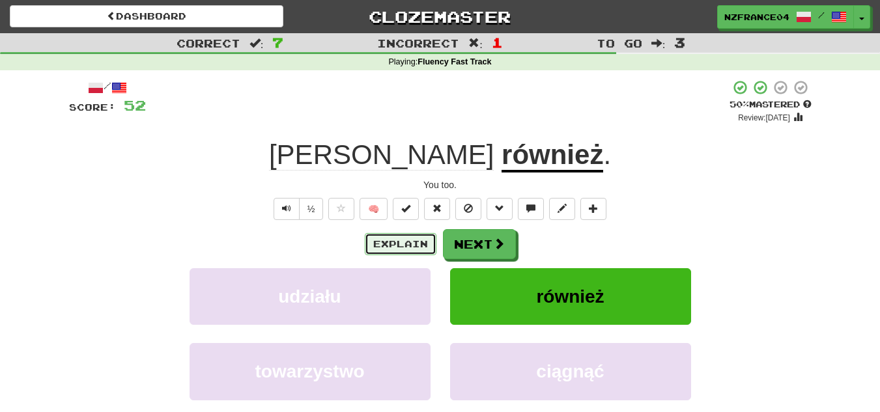
click at [385, 246] on button "Explain" at bounding box center [401, 244] width 72 height 22
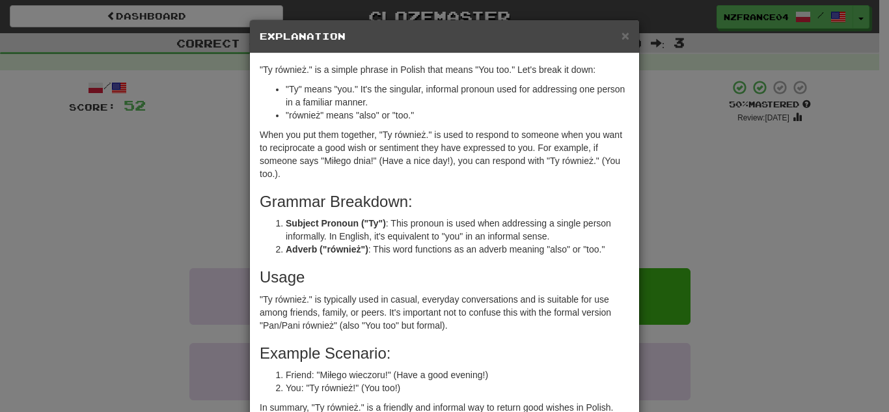
click at [766, 223] on div "× Explanation "Ty również." is a simple phrase in Polish that means "You too." …" at bounding box center [444, 206] width 889 height 412
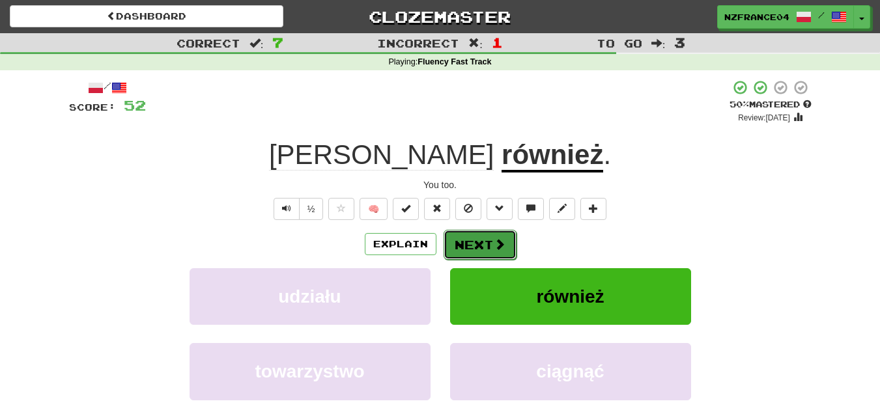
click at [474, 245] on button "Next" at bounding box center [479, 245] width 73 height 30
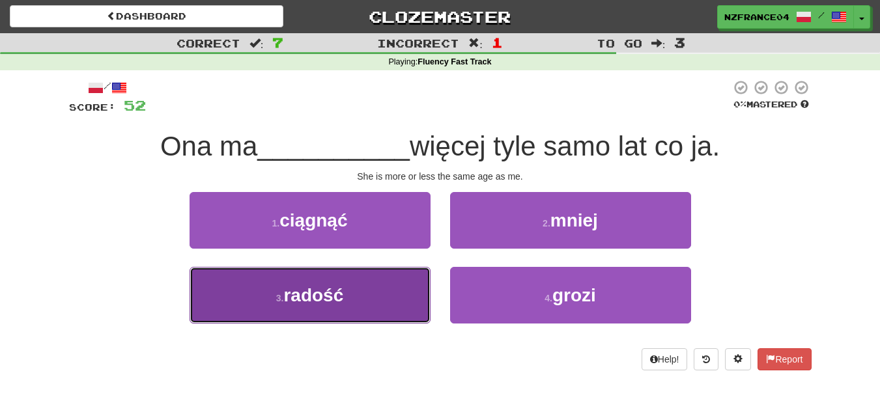
click at [374, 307] on button "3 . radość" at bounding box center [309, 295] width 241 height 57
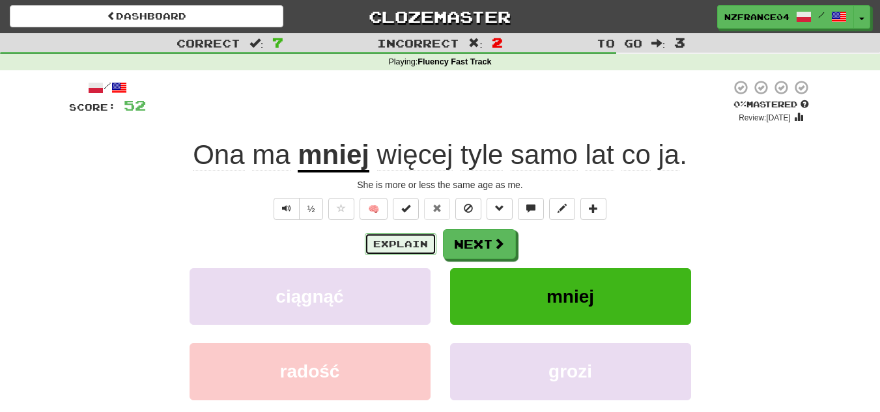
click at [396, 246] on button "Explain" at bounding box center [401, 244] width 72 height 22
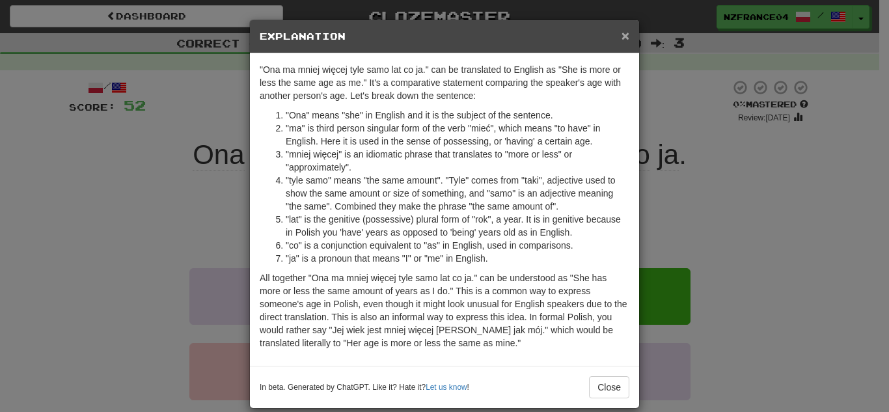
click at [623, 31] on span "×" at bounding box center [626, 35] width 8 height 15
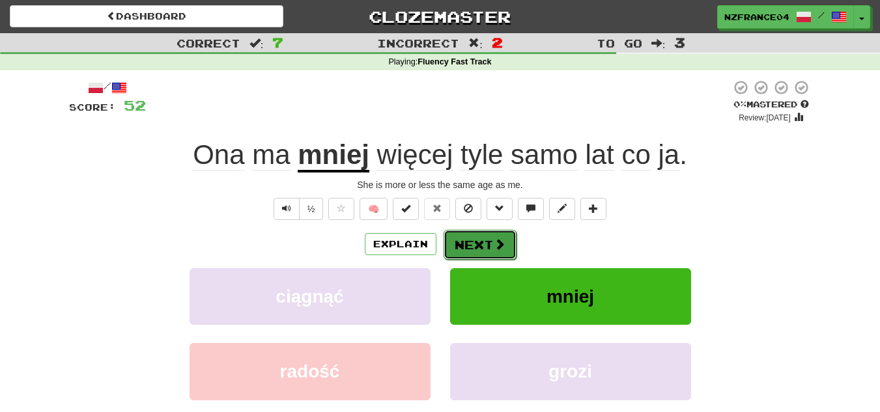
click at [493, 241] on span at bounding box center [499, 244] width 12 height 12
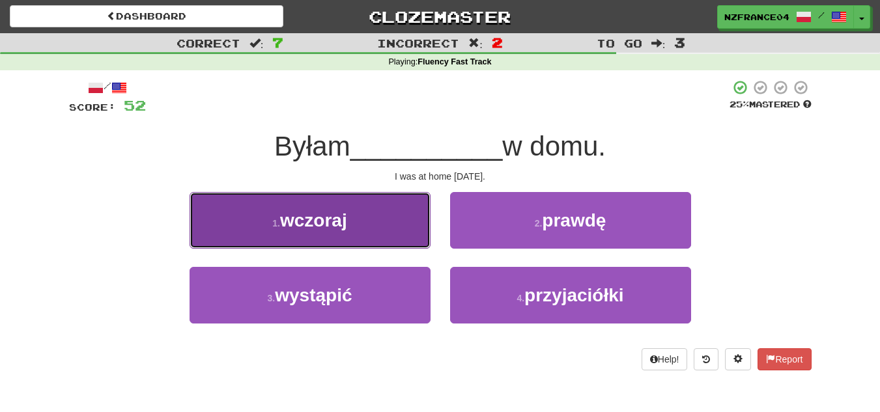
click at [382, 239] on button "1 . wczoraj" at bounding box center [309, 220] width 241 height 57
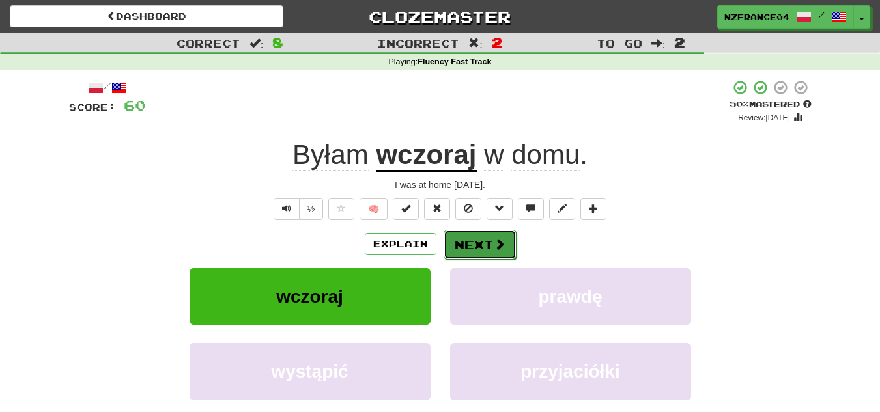
click at [456, 240] on button "Next" at bounding box center [479, 245] width 73 height 30
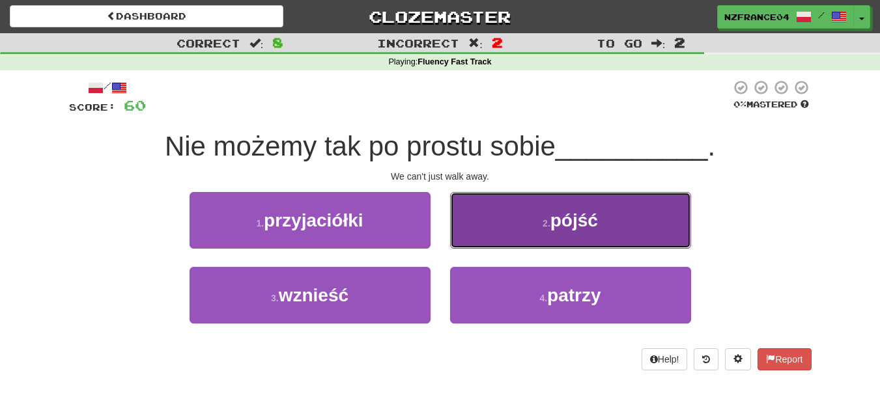
click at [467, 217] on button "2 . pójść" at bounding box center [570, 220] width 241 height 57
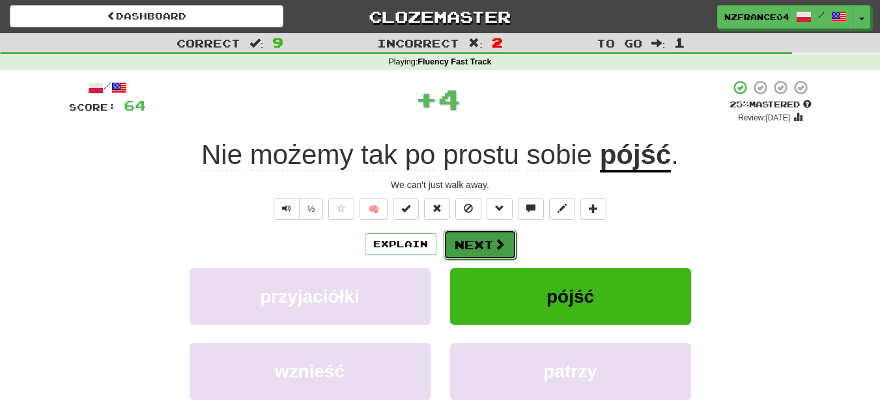
click at [468, 251] on button "Next" at bounding box center [479, 245] width 73 height 30
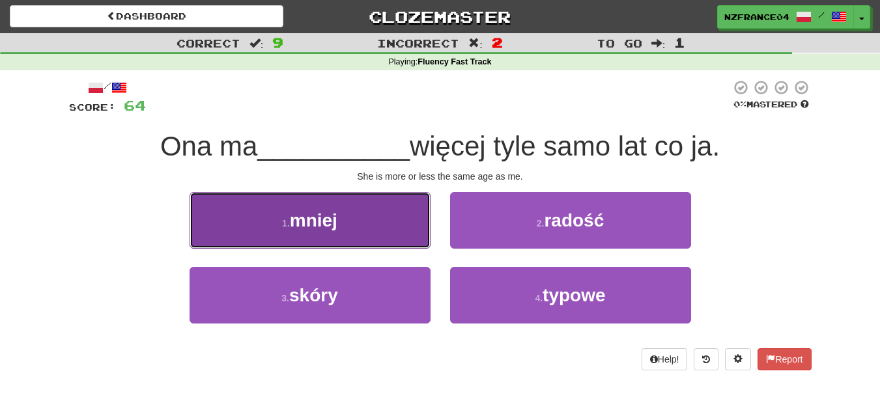
click at [355, 225] on button "1 . mniej" at bounding box center [309, 220] width 241 height 57
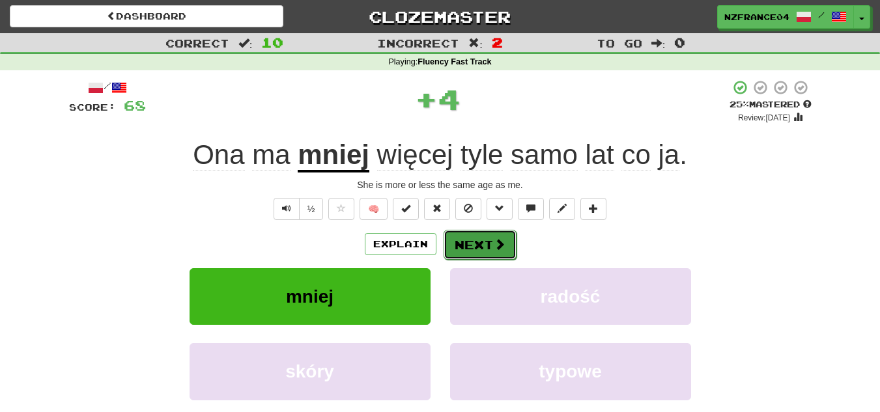
click at [501, 250] on span at bounding box center [499, 244] width 12 height 12
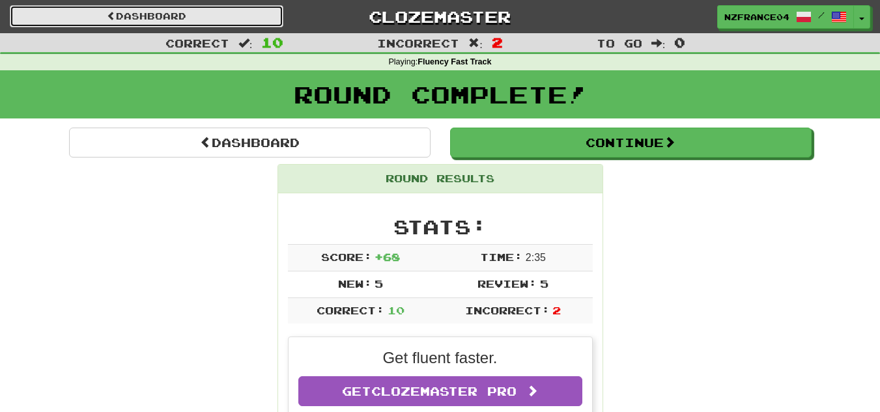
click at [144, 27] on link "Dashboard" at bounding box center [146, 16] width 273 height 22
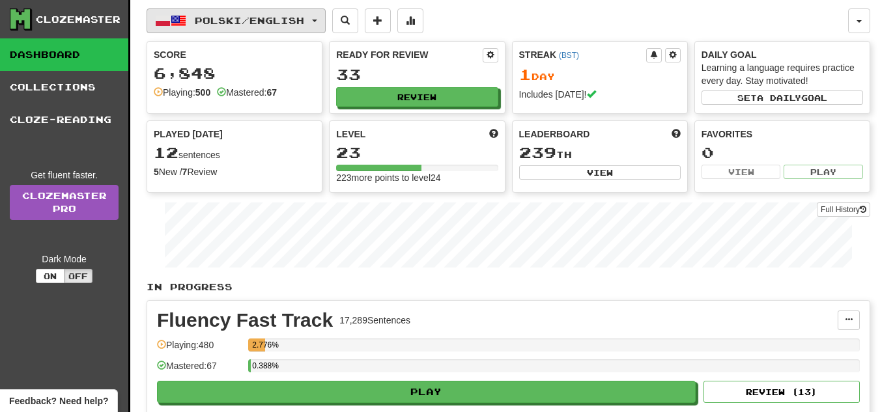
click at [214, 25] on span "Polski / English" at bounding box center [249, 20] width 109 height 11
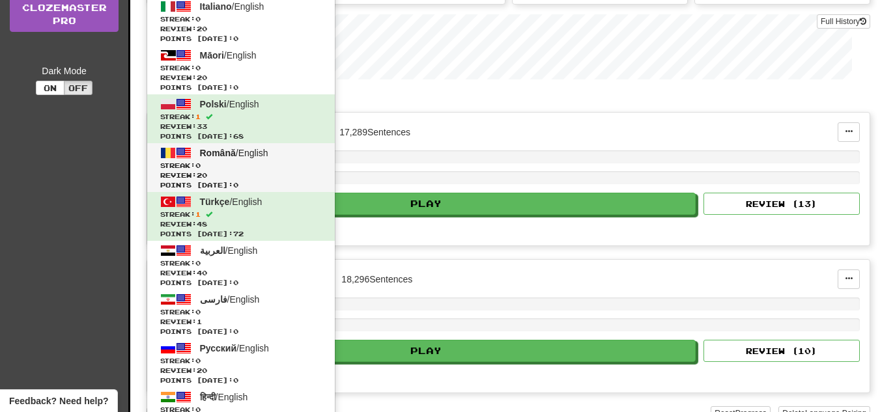
scroll to position [260, 0]
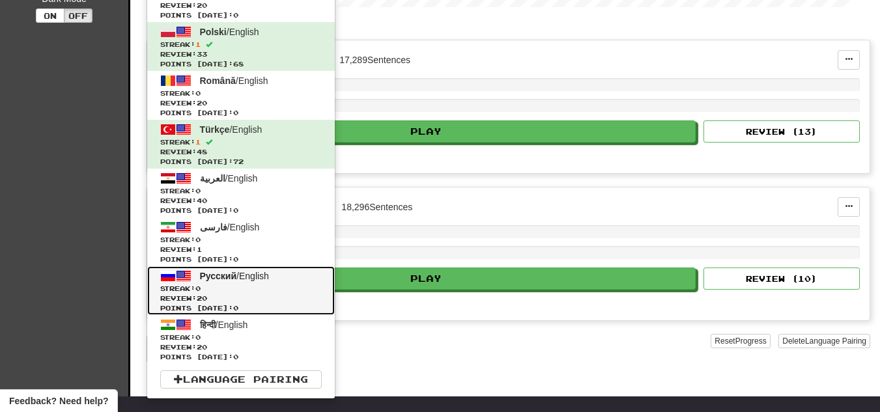
click at [223, 281] on link "Русский / English Streak: 0 Review: 20 Points today: 0" at bounding box center [240, 290] width 187 height 49
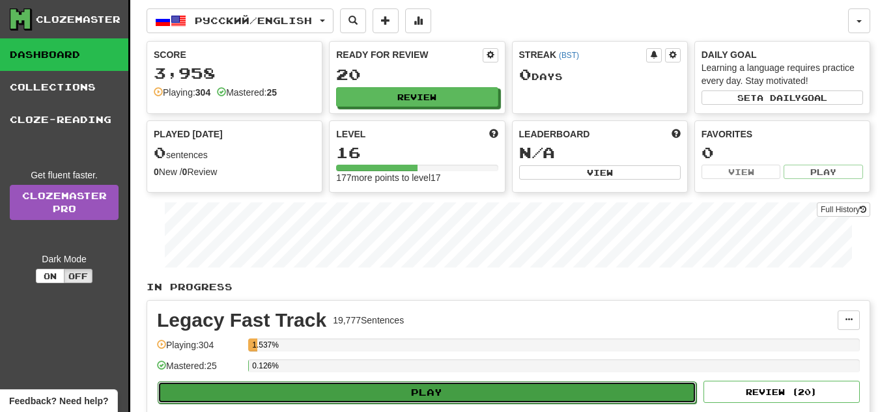
click at [273, 395] on button "Play" at bounding box center [427, 393] width 538 height 22
select select "**"
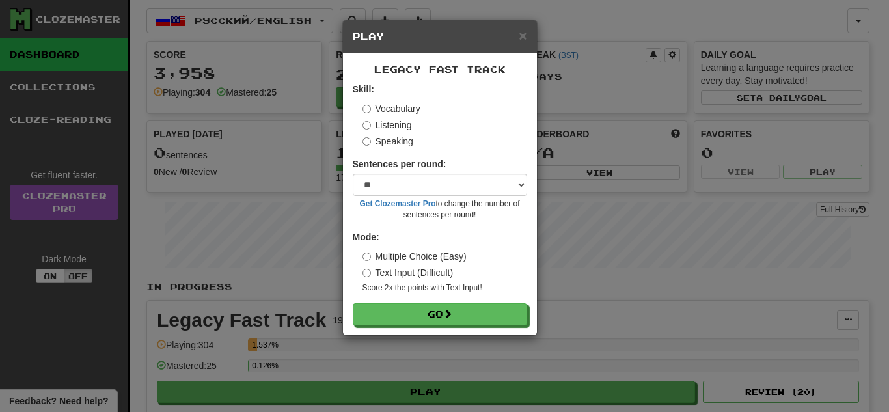
click at [408, 300] on form "Skill: Vocabulary Listening Speaking Sentences per round: * ** ** ** ** ** *** …" at bounding box center [440, 204] width 174 height 243
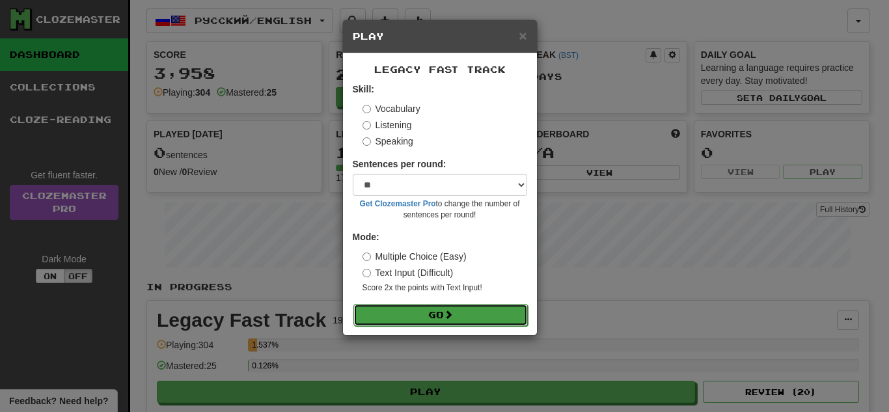
click at [426, 313] on button "Go" at bounding box center [441, 315] width 174 height 22
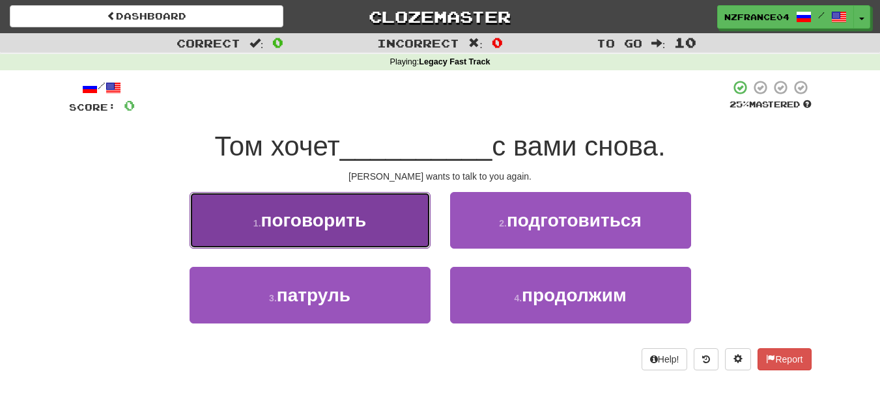
click at [307, 232] on button "1 . поговорить" at bounding box center [309, 220] width 241 height 57
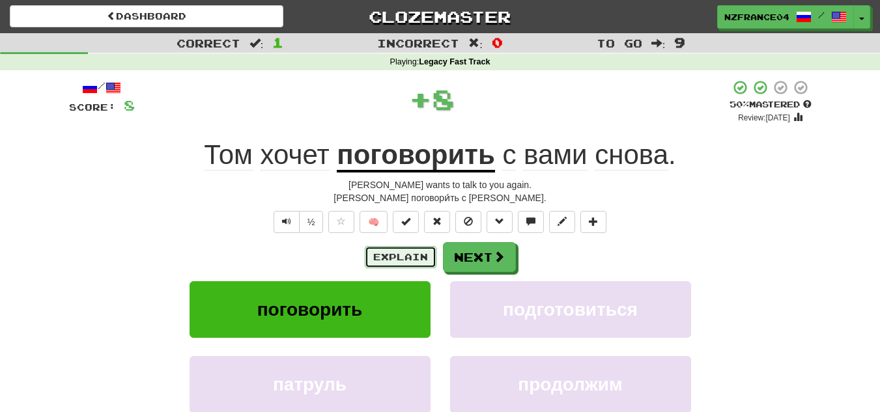
click at [389, 260] on button "Explain" at bounding box center [401, 257] width 72 height 22
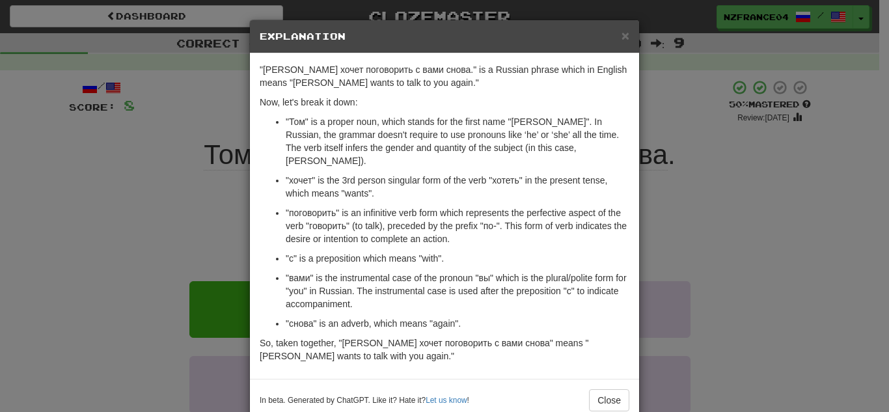
click at [166, 233] on div "× Explanation "[PERSON_NAME] хочет поговорить с вами снова." is a Russian phras…" at bounding box center [444, 206] width 889 height 412
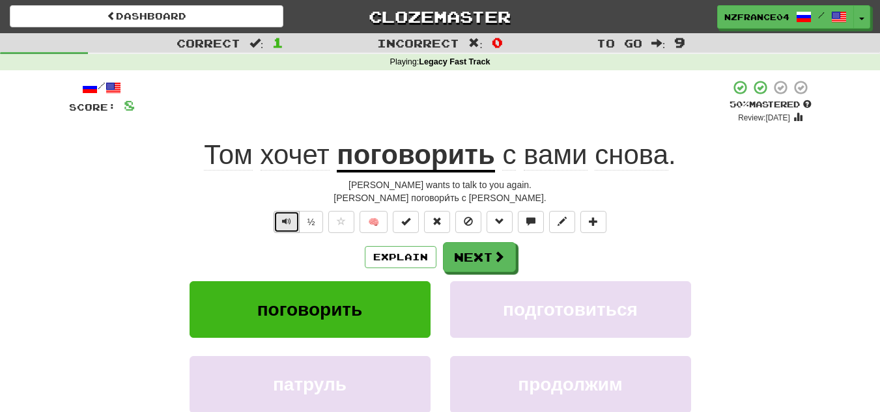
click at [286, 215] on button "Text-to-speech controls" at bounding box center [286, 222] width 26 height 22
click at [285, 217] on span "Text-to-speech controls" at bounding box center [286, 221] width 9 height 9
click at [399, 266] on button "Explain" at bounding box center [401, 257] width 72 height 22
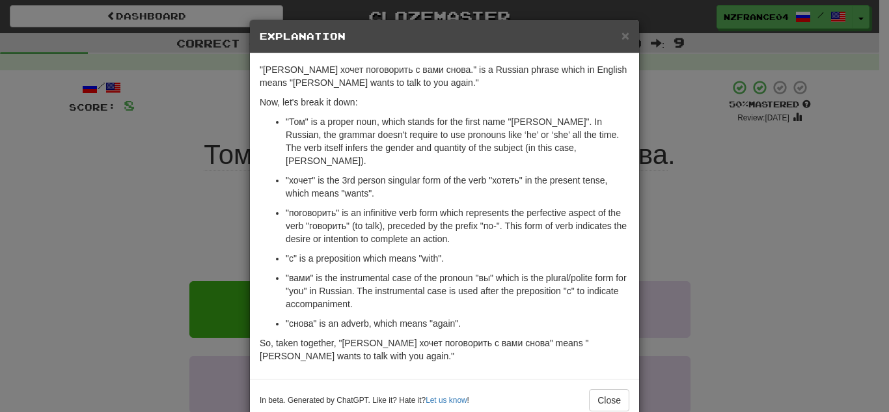
click at [135, 258] on div "× Explanation "[PERSON_NAME] хочет поговорить с вами снова." is a Russian phras…" at bounding box center [444, 206] width 889 height 412
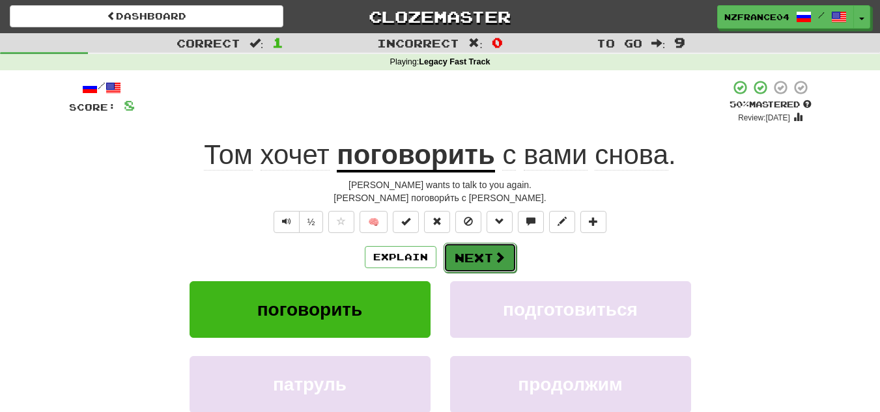
click at [477, 263] on button "Next" at bounding box center [479, 258] width 73 height 30
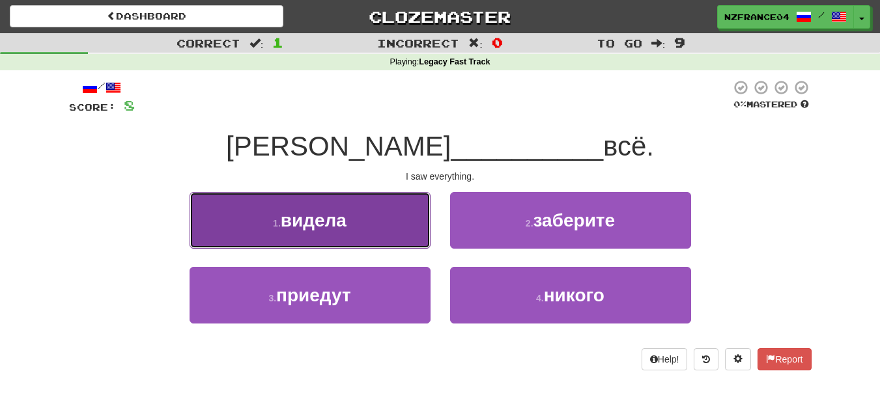
click at [378, 236] on button "1 . видела" at bounding box center [309, 220] width 241 height 57
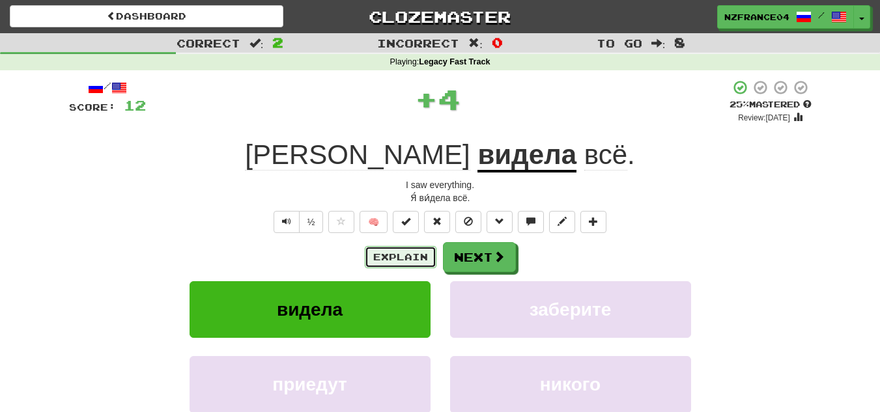
click at [388, 262] on button "Explain" at bounding box center [401, 257] width 72 height 22
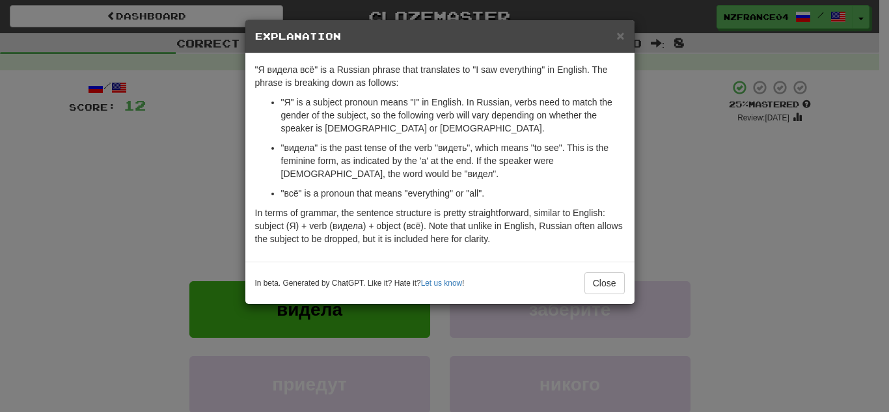
click at [200, 246] on div "× Explanation "Я видела всё" is a Russian phrase that translates to "I saw ever…" at bounding box center [444, 206] width 889 height 412
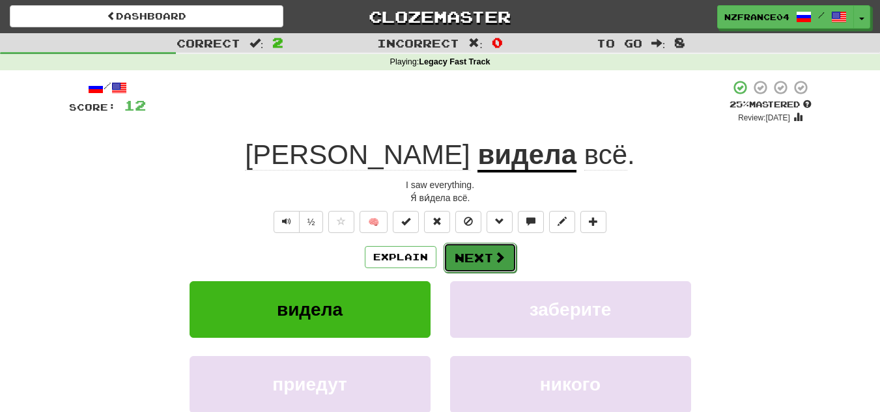
click at [486, 260] on button "Next" at bounding box center [479, 258] width 73 height 30
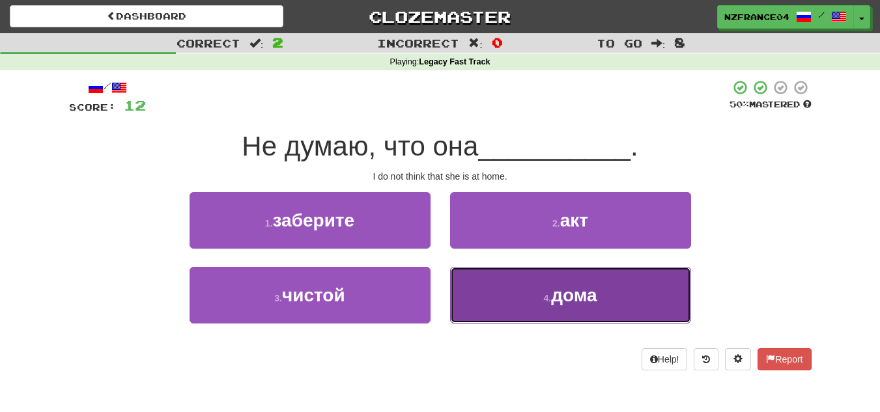
click at [561, 296] on span "дома" at bounding box center [574, 295] width 46 height 20
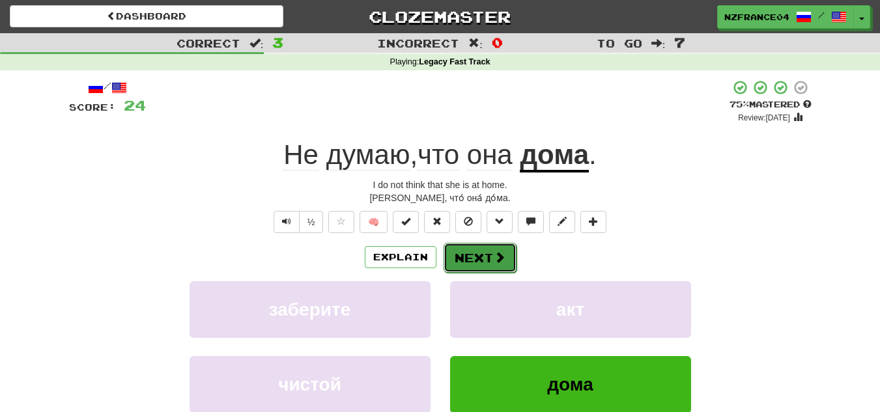
click at [492, 268] on button "Next" at bounding box center [479, 258] width 73 height 30
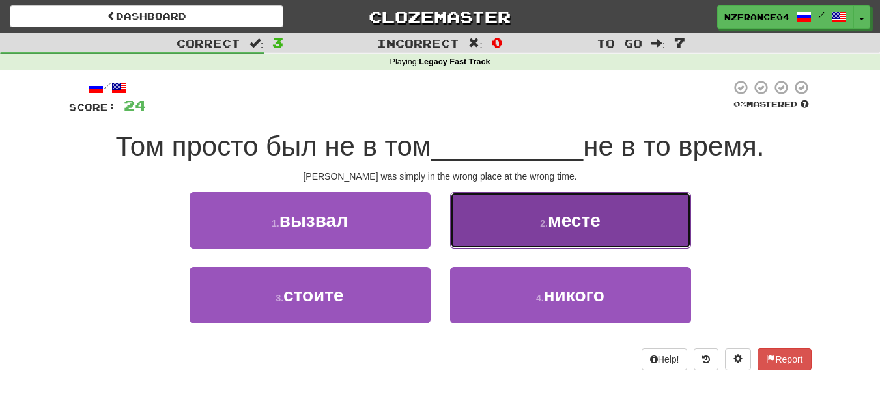
click at [510, 240] on button "2 . месте" at bounding box center [570, 220] width 241 height 57
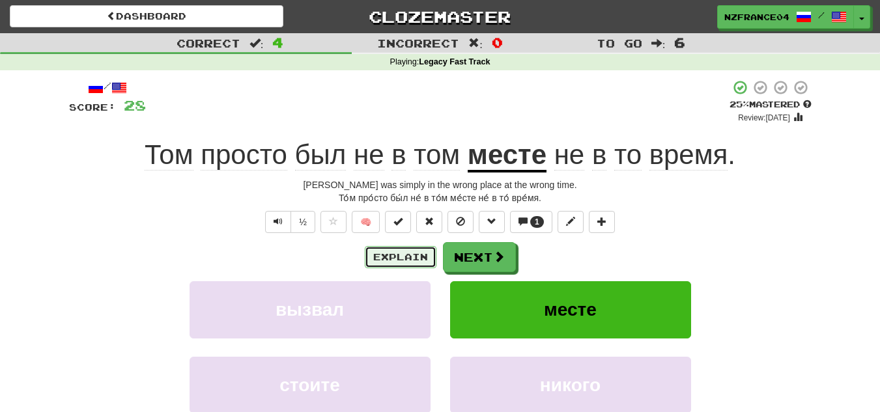
click at [406, 263] on button "Explain" at bounding box center [401, 257] width 72 height 22
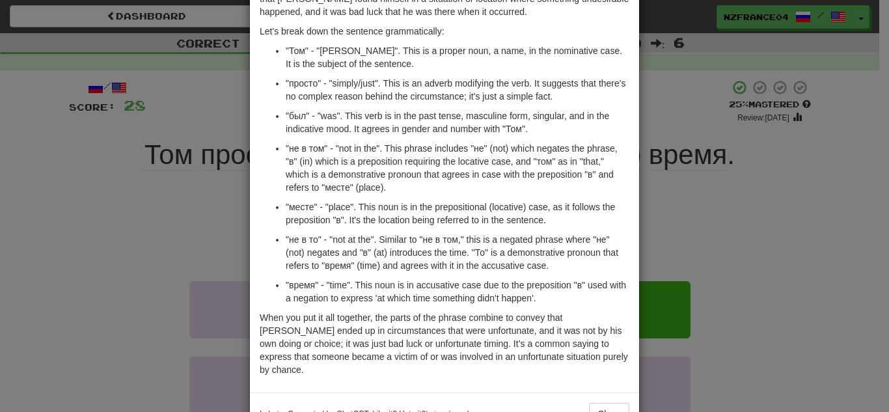
scroll to position [127, 0]
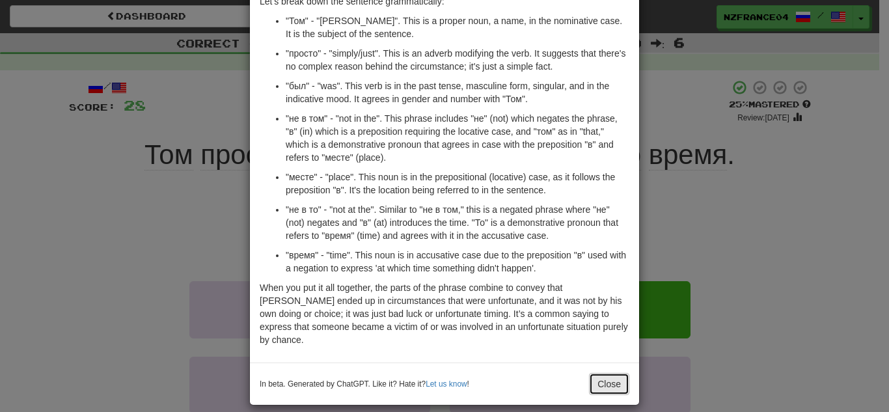
click at [598, 373] on button "Close" at bounding box center [609, 384] width 40 height 22
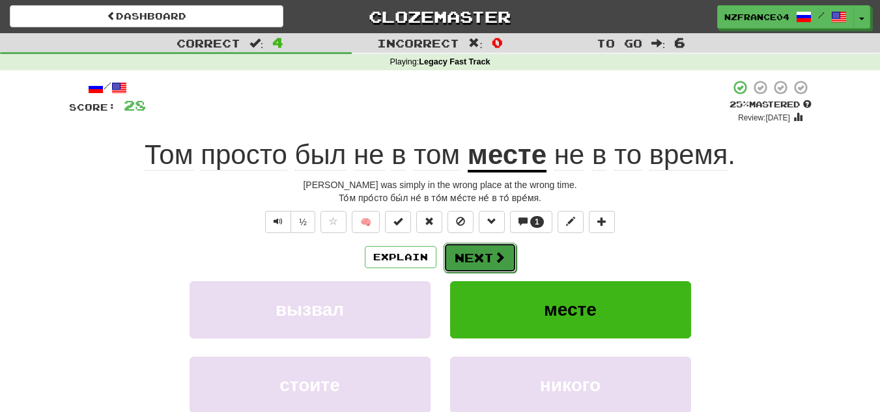
click at [490, 257] on button "Next" at bounding box center [479, 258] width 73 height 30
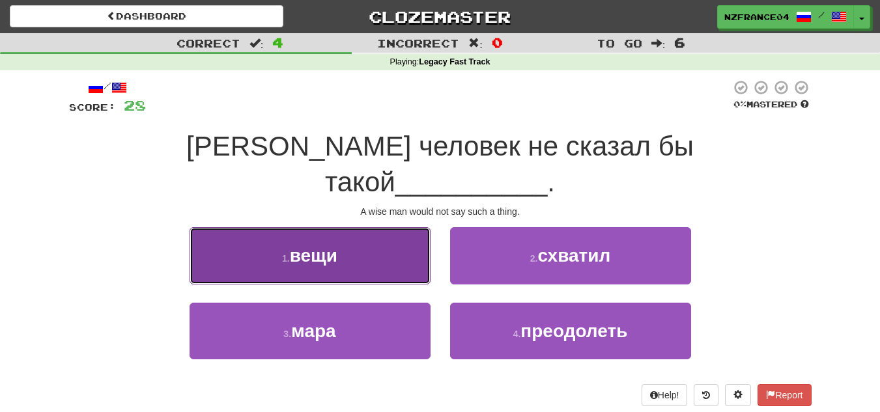
click at [357, 230] on button "1 . вещи" at bounding box center [309, 255] width 241 height 57
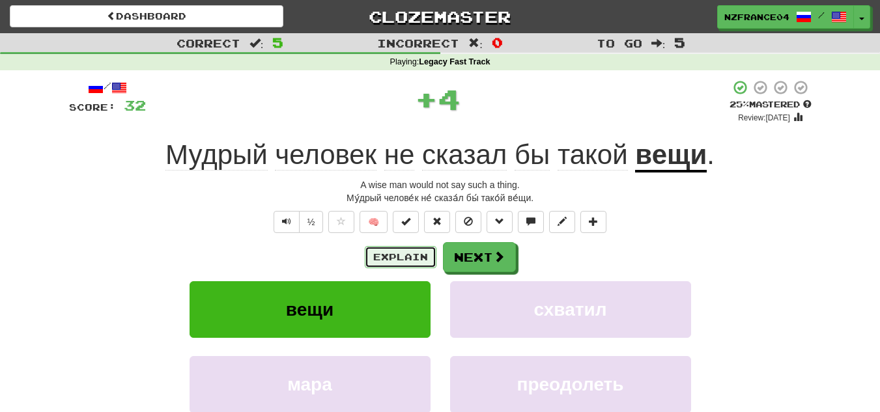
click at [411, 266] on button "Explain" at bounding box center [401, 257] width 72 height 22
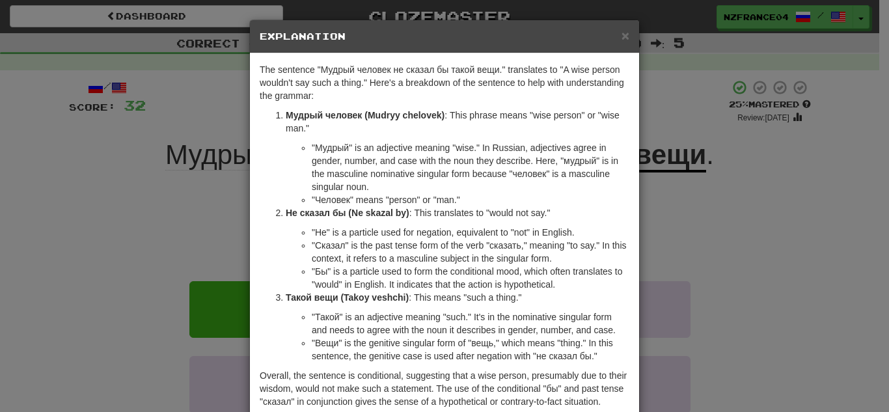
click at [788, 268] on div "× Explanation The sentence "[PERSON_NAME] человек не сказал бы такой вещи." tra…" at bounding box center [444, 206] width 889 height 412
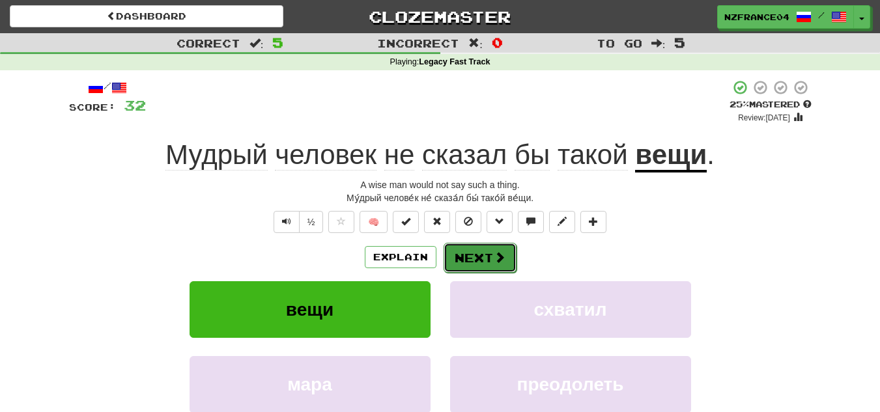
click at [495, 270] on button "Next" at bounding box center [479, 258] width 73 height 30
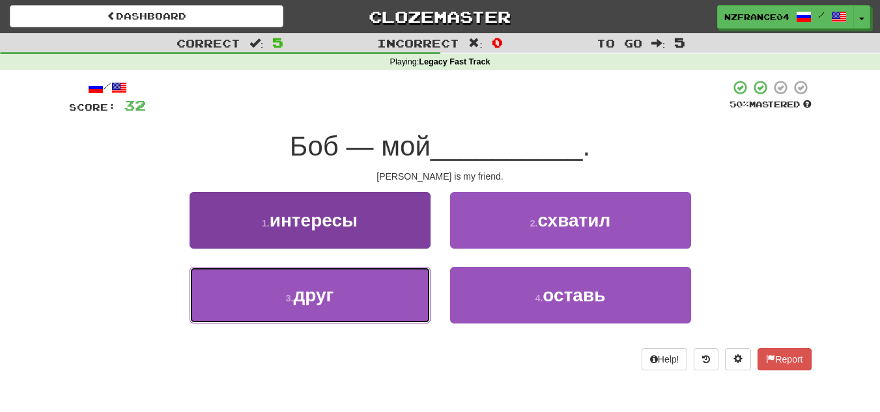
click at [366, 285] on button "3 . друг" at bounding box center [309, 295] width 241 height 57
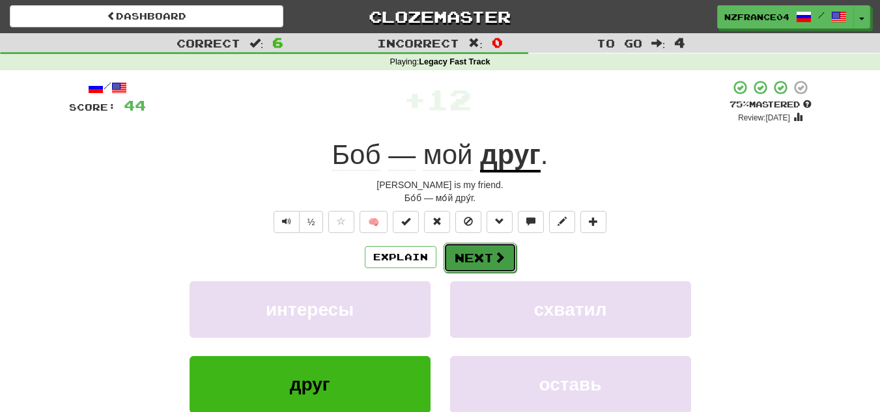
click at [472, 257] on button "Next" at bounding box center [479, 258] width 73 height 30
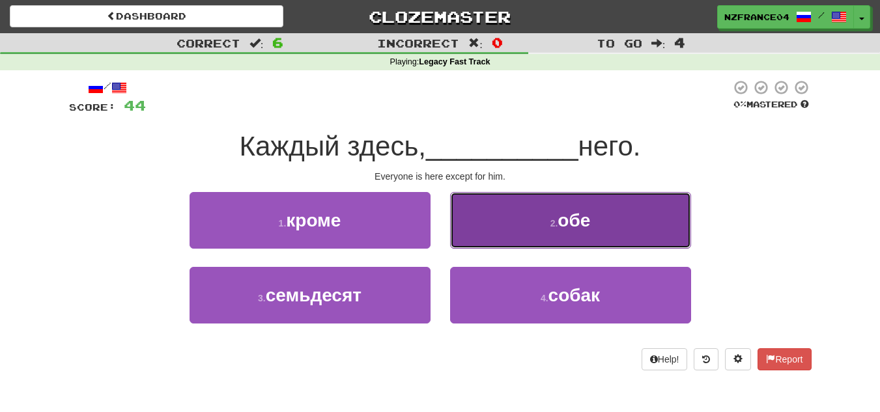
click at [542, 232] on button "2 . обе" at bounding box center [570, 220] width 241 height 57
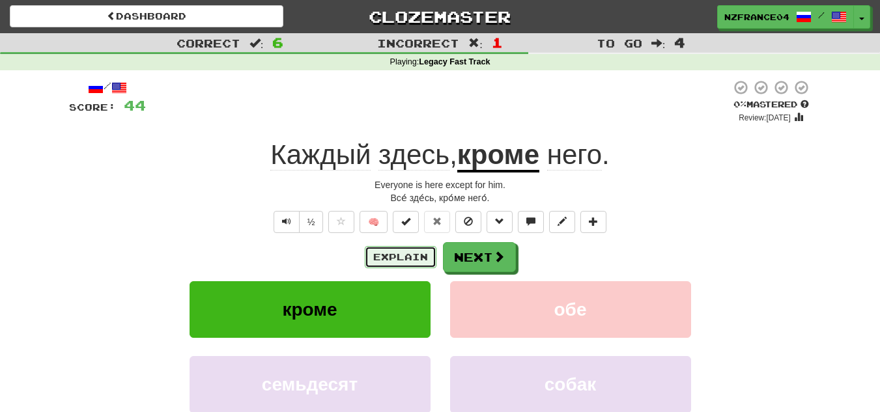
click at [402, 260] on button "Explain" at bounding box center [401, 257] width 72 height 22
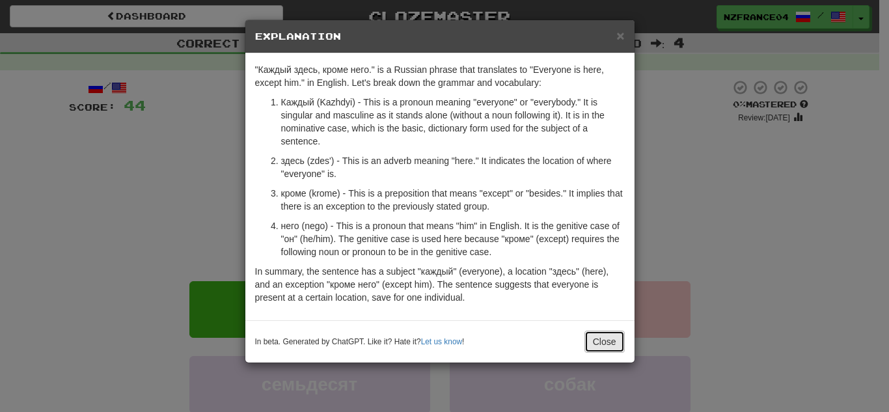
click at [599, 339] on button "Close" at bounding box center [605, 342] width 40 height 22
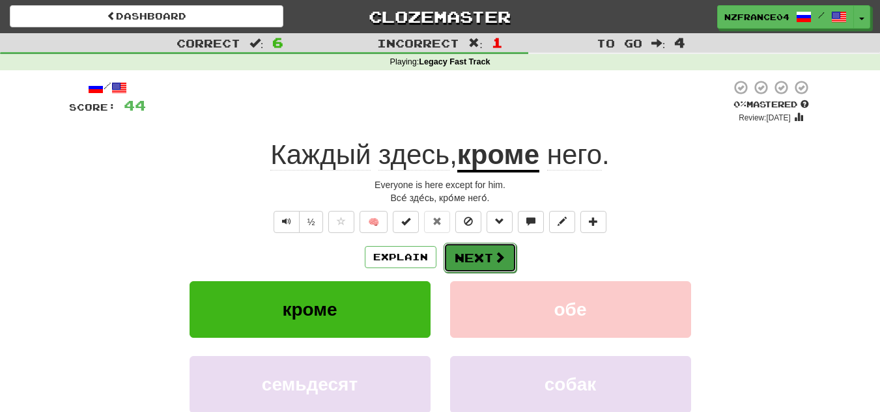
click at [477, 257] on button "Next" at bounding box center [479, 258] width 73 height 30
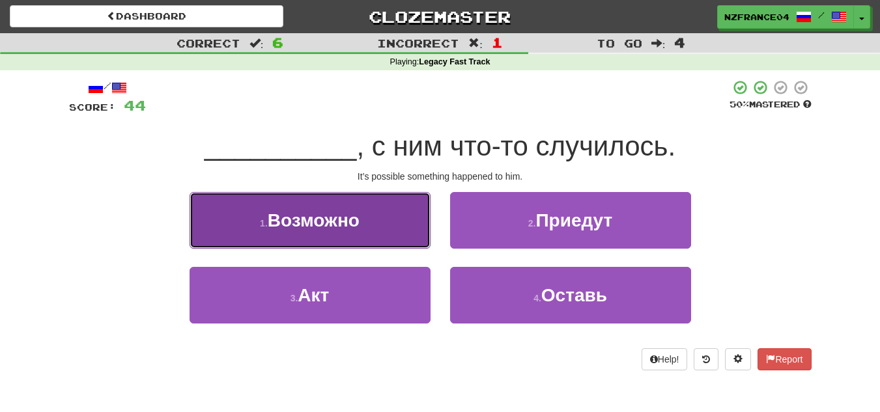
click at [340, 218] on span "Возможно" at bounding box center [314, 220] width 92 height 20
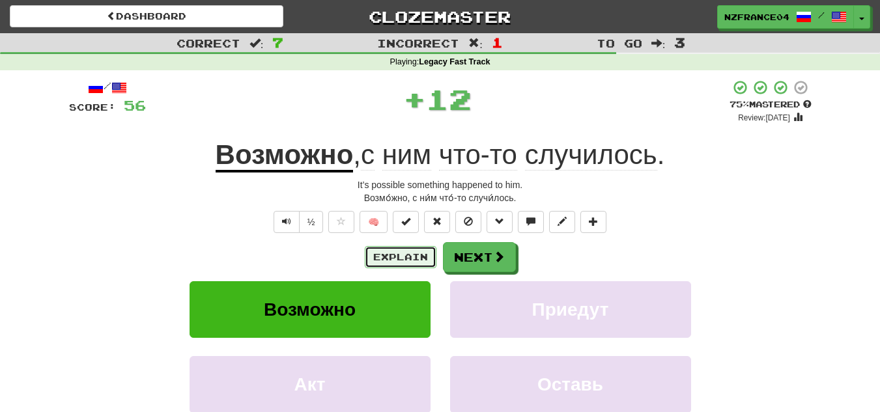
click at [402, 258] on button "Explain" at bounding box center [401, 257] width 72 height 22
